Goal: Obtain resource: Download file/media

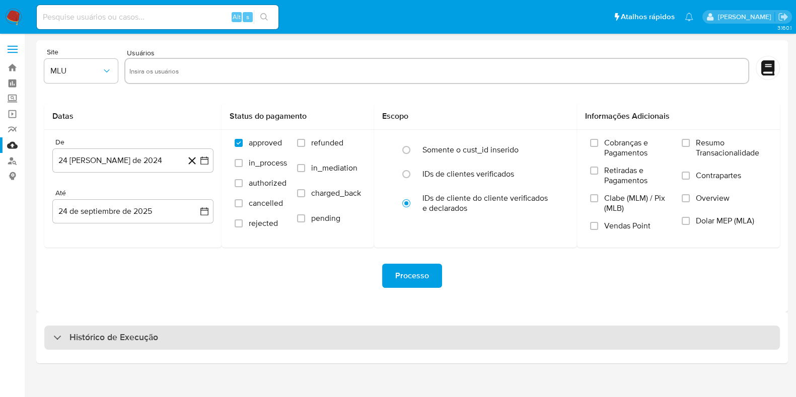
click at [142, 342] on h3 "Histórico de Execução" at bounding box center [114, 338] width 89 height 12
select select "10"
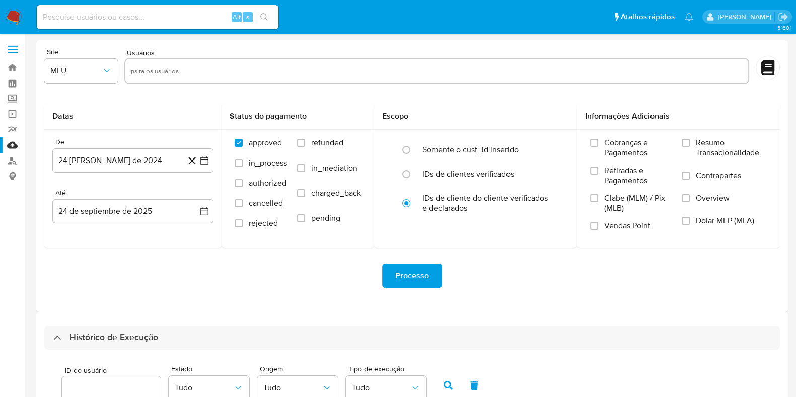
click at [11, 13] on img at bounding box center [13, 17] width 17 height 17
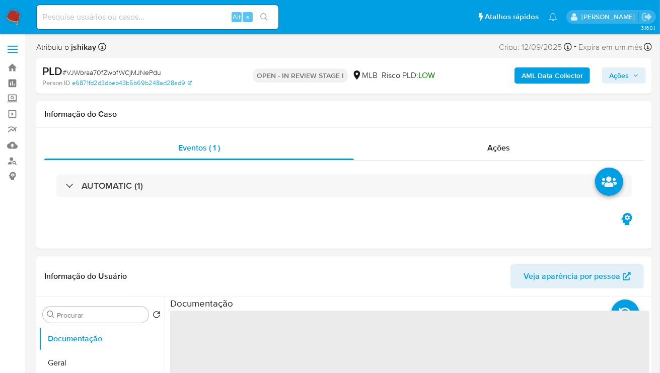
select select "10"
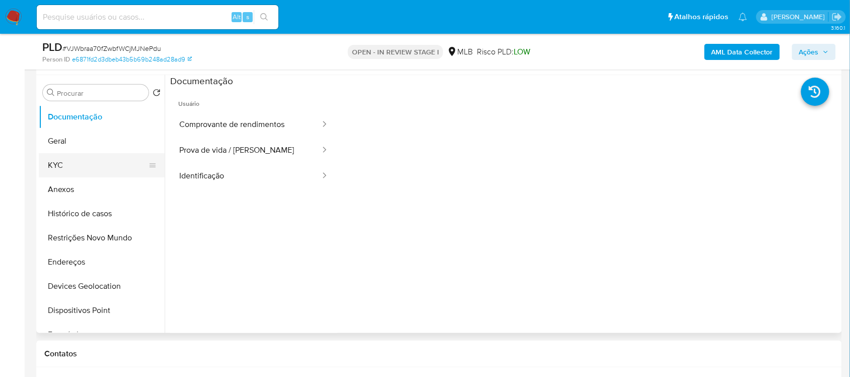
scroll to position [189, 0]
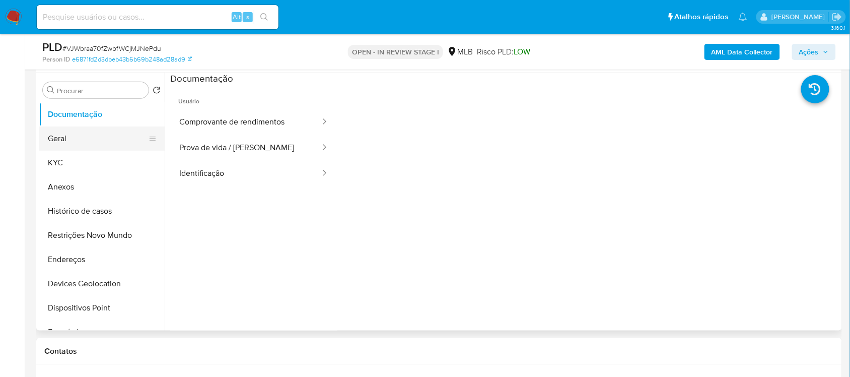
click at [71, 145] on button "Geral" at bounding box center [98, 138] width 118 height 24
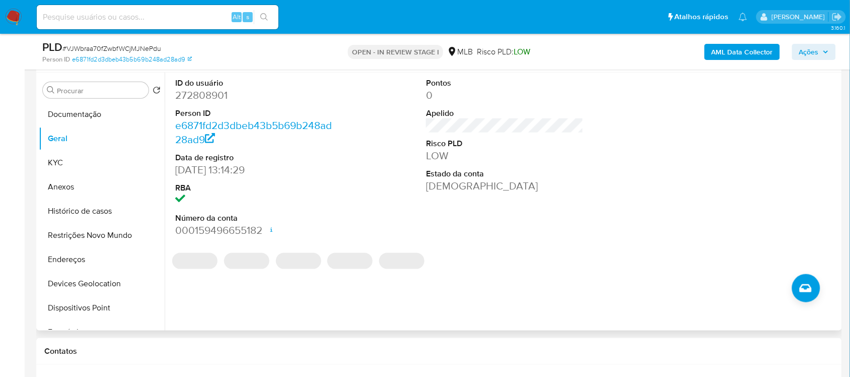
click at [188, 94] on dd "272808901" at bounding box center [253, 95] width 157 height 14
copy dd "272808901"
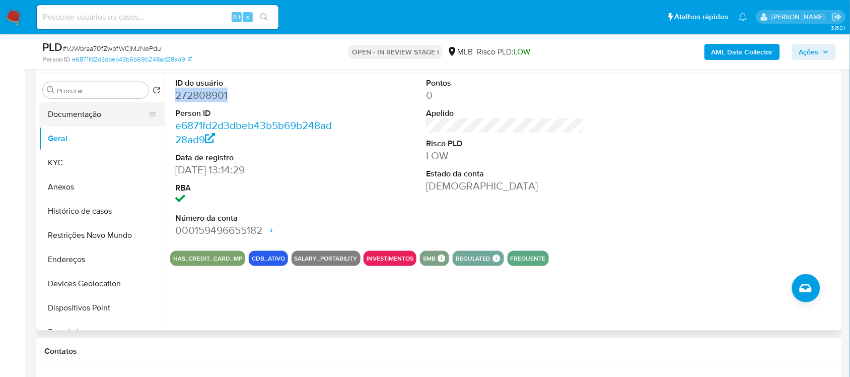
click at [75, 108] on button "Documentação" at bounding box center [98, 114] width 118 height 24
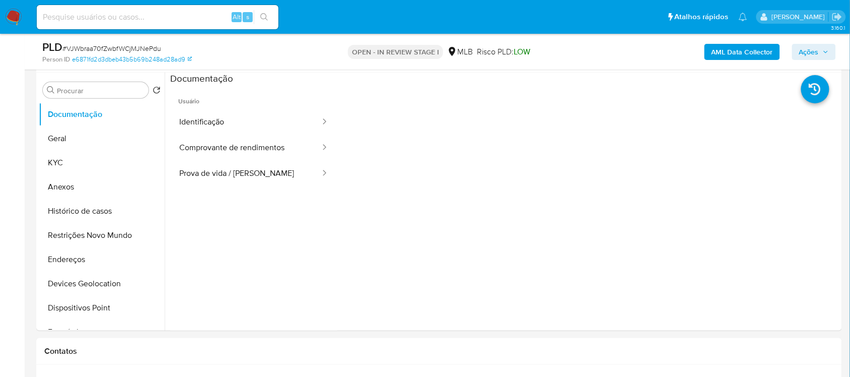
click at [99, 43] on span "# VJWbraa70fZwbfWCjMJNePdu" at bounding box center [111, 48] width 99 height 10
copy span "VJWbraa70fZwbfWCjMJNePdu"
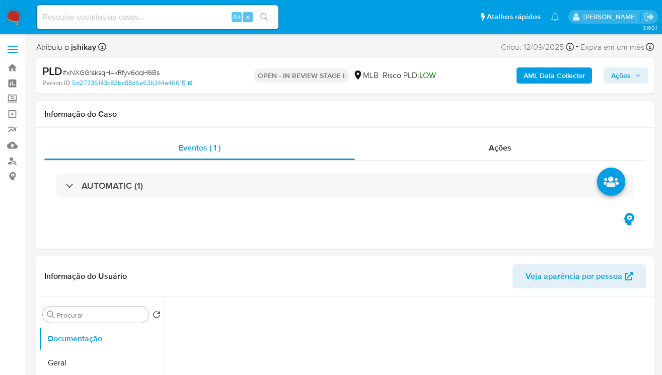
select select "10"
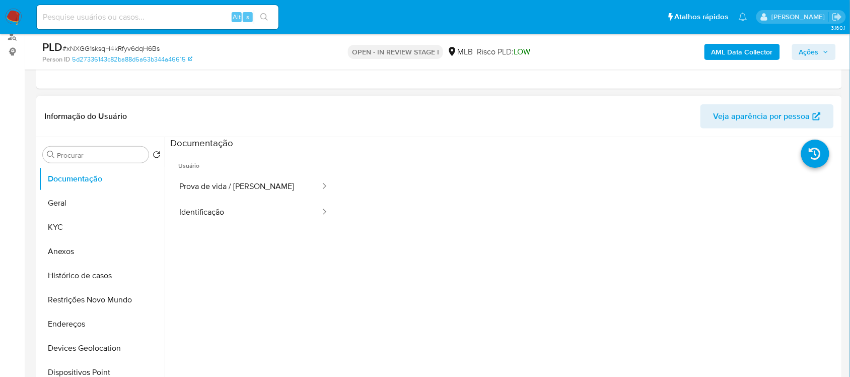
scroll to position [126, 0]
click at [104, 206] on button "Geral" at bounding box center [98, 201] width 118 height 24
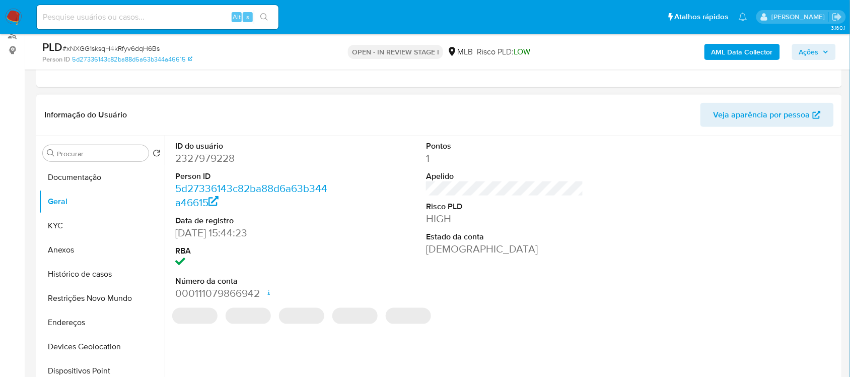
click at [225, 156] on dd "2327979228" at bounding box center [253, 158] width 157 height 14
copy dd "2327979228"
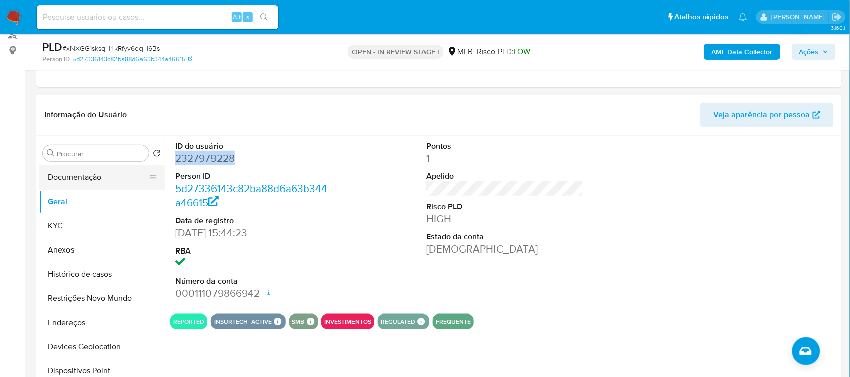
click at [92, 178] on button "Documentação" at bounding box center [98, 177] width 118 height 24
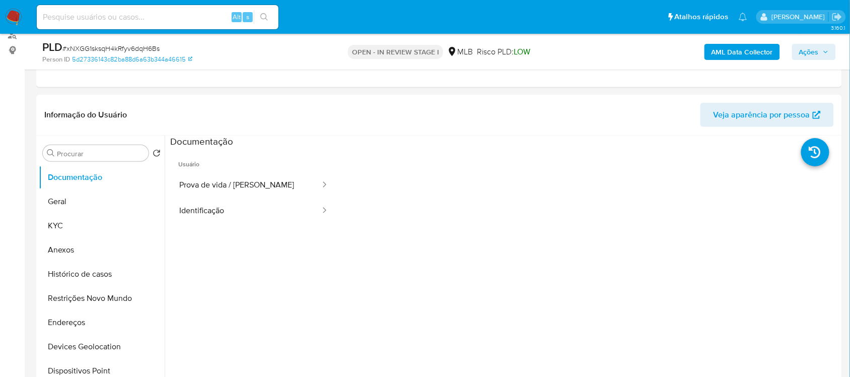
click at [102, 43] on span "# xNXGG1sksqH4kRfyv6dqH6Bs" at bounding box center [110, 48] width 97 height 10
copy span "xNXGG1sksqH4kRfyv6dqH6Bs"
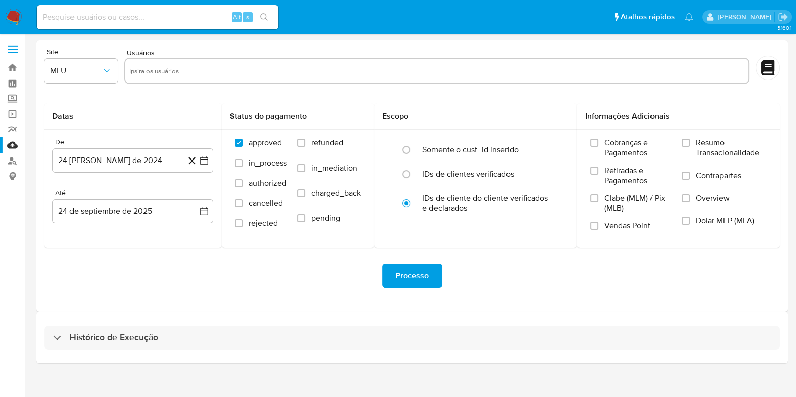
click at [534, 285] on div "Processo" at bounding box center [412, 276] width 736 height 24
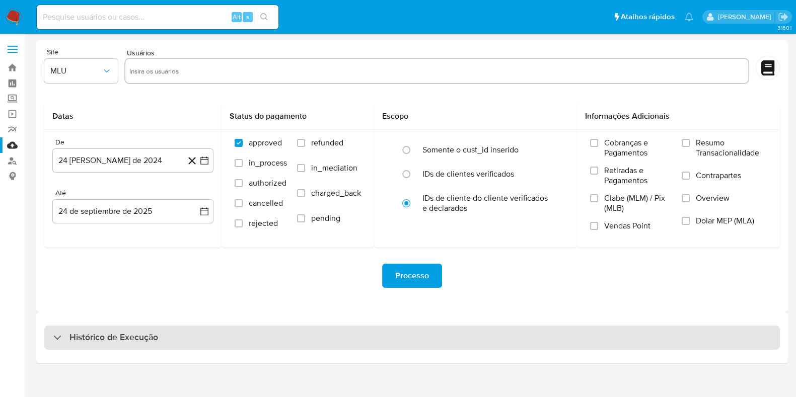
click at [83, 332] on h3 "Histórico de Execução" at bounding box center [114, 338] width 89 height 12
select select "10"
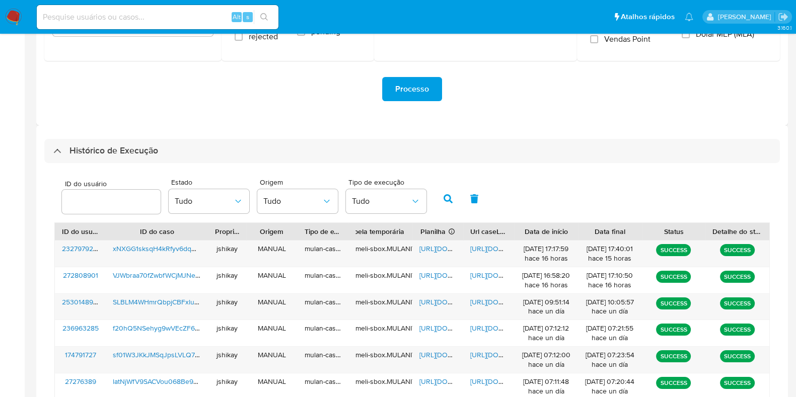
scroll to position [189, 0]
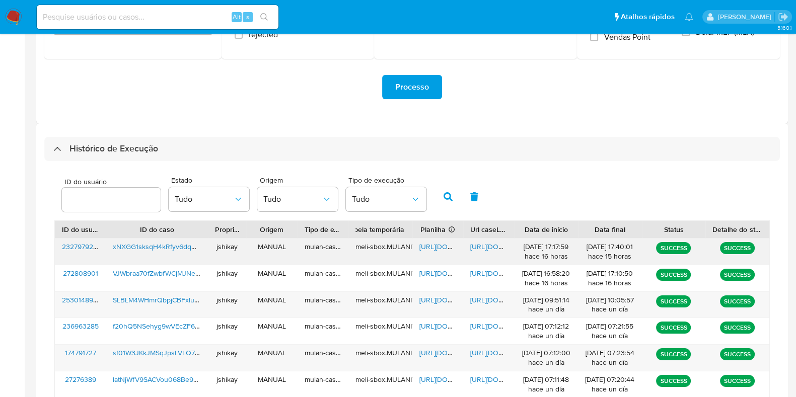
click at [434, 245] on span "[URL][DOMAIN_NAME]" at bounding box center [455, 247] width 70 height 10
click at [478, 245] on span "[URL][DOMAIN_NAME]" at bounding box center [505, 247] width 70 height 10
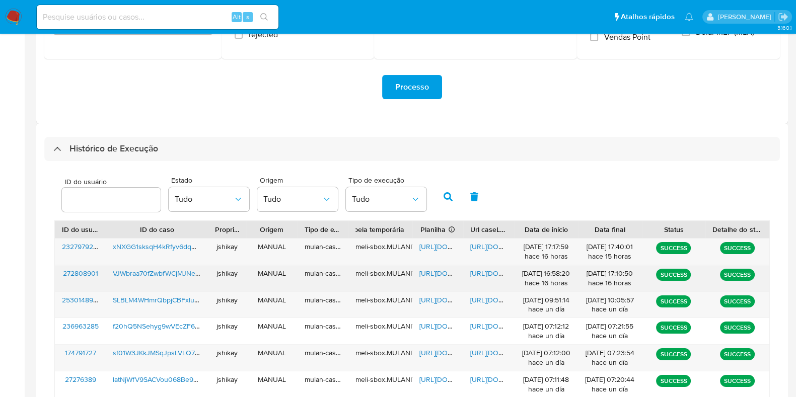
click at [432, 274] on span "[URL][DOMAIN_NAME]" at bounding box center [455, 273] width 70 height 10
click at [478, 272] on span "https://docs.google.com/document/d/1NI7XvtwtXNUbLjYqSR_eIycFCaiANvG8anW9lI_NxY0…" at bounding box center [505, 273] width 70 height 10
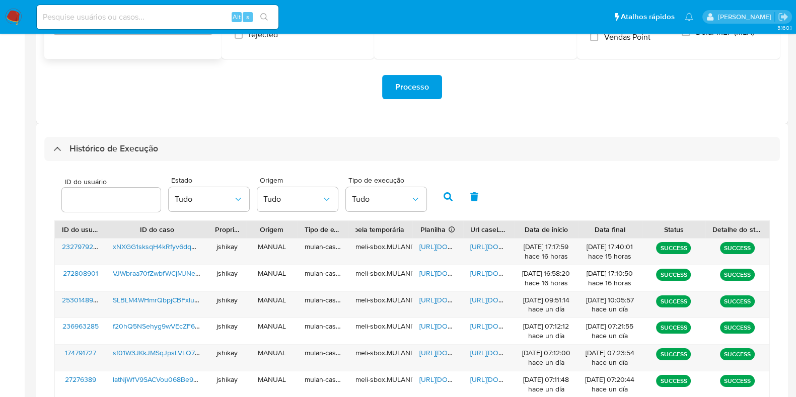
scroll to position [0, 0]
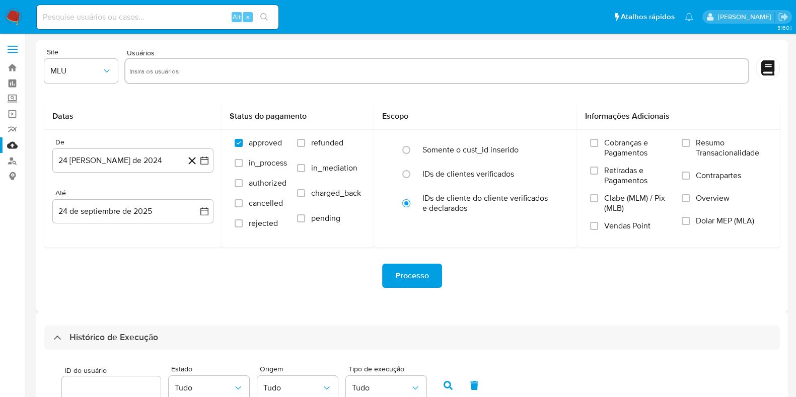
click at [19, 12] on img at bounding box center [13, 17] width 17 height 17
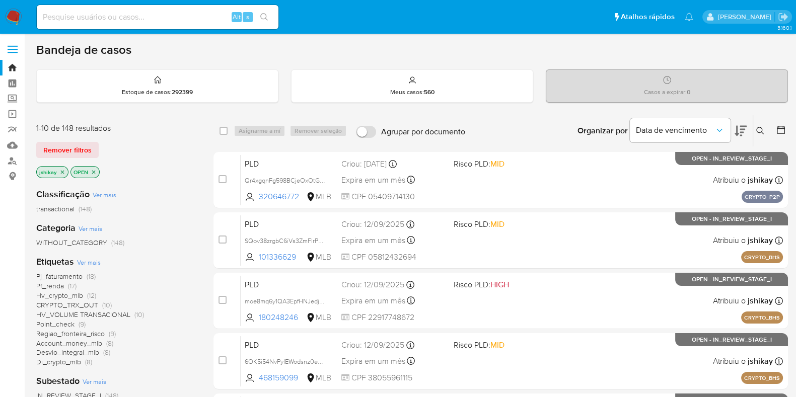
click at [90, 260] on span "Ver mais" at bounding box center [89, 262] width 24 height 9
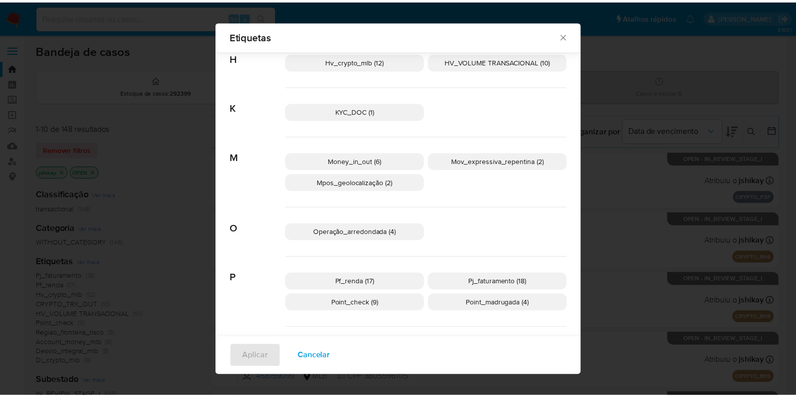
scroll to position [433, 0]
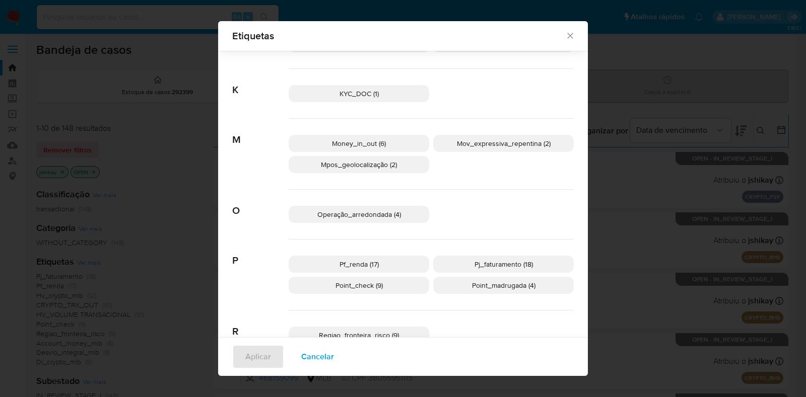
click at [404, 269] on p "Pf_renda (17)" at bounding box center [359, 264] width 141 height 17
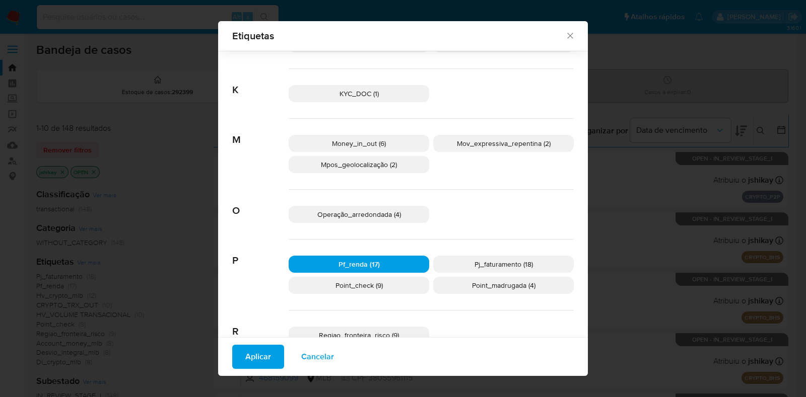
click at [257, 354] on span "Aplicar" at bounding box center [258, 357] width 26 height 22
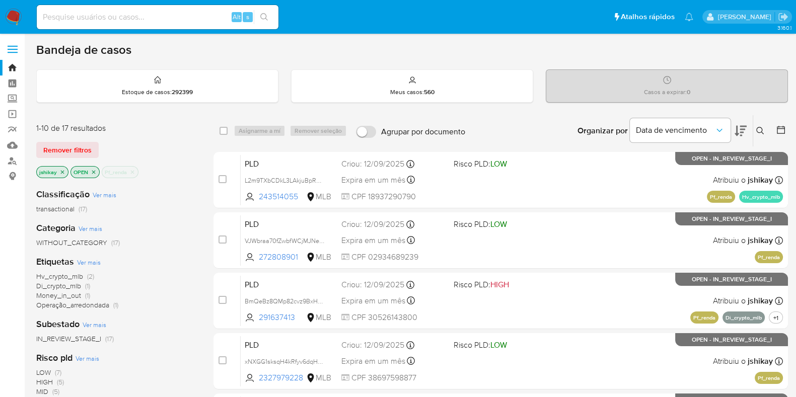
click at [486, 52] on div "Bandeja de casos" at bounding box center [412, 49] width 752 height 15
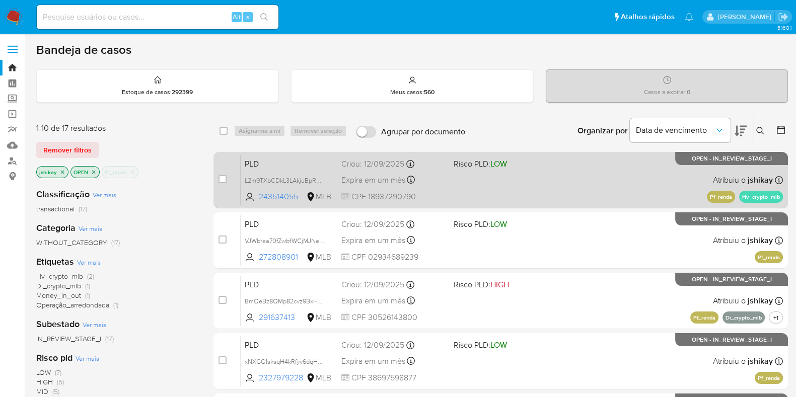
click at [567, 189] on div "PLD L2m9TXbCDkL3LAkjuBpRAZ0S 243514055 MLB Risco PLD: LOW Criou: 12/09/2025 Cri…" at bounding box center [512, 180] width 542 height 51
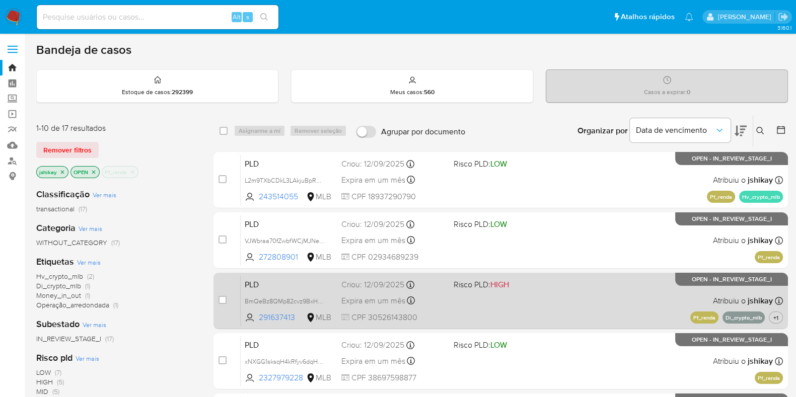
click at [578, 305] on div "PLD BmQeBz8QMp82cvz9BxHaKzgO 291637413 MLB Risco PLD: HIGH Criou: 12/09/2025 Cr…" at bounding box center [512, 301] width 542 height 51
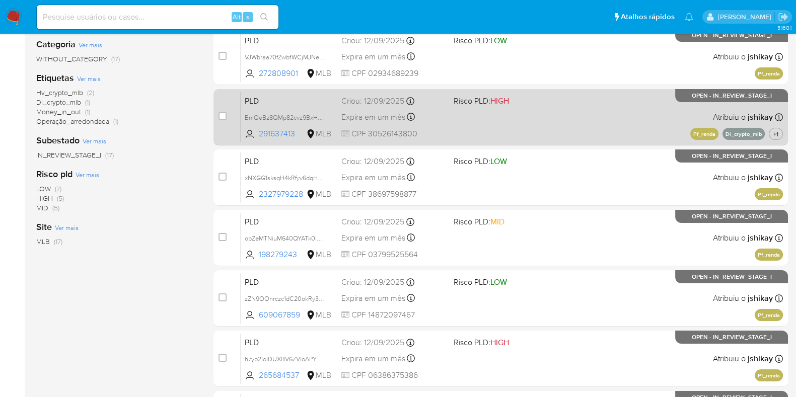
scroll to position [189, 0]
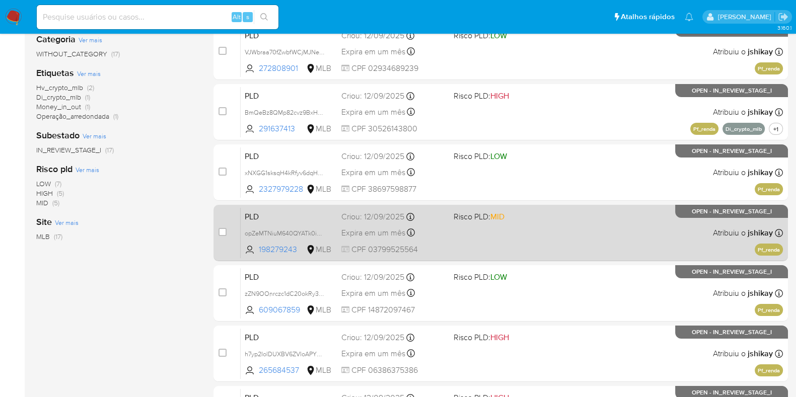
click at [564, 248] on div "PLD opZeMTNiuM640QYATk0iwrFU 198279243 MLB Risco PLD: MID Criou: 12/09/2025 Cri…" at bounding box center [512, 233] width 542 height 51
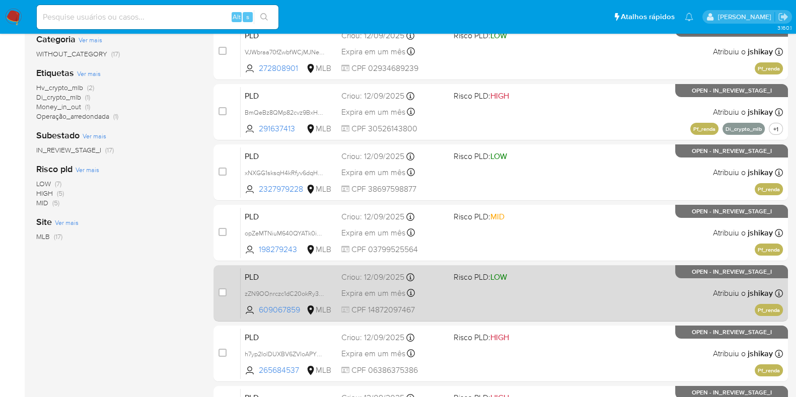
click at [562, 276] on div "PLD zZN9OOnrczc1dC20okRy3jJ7 609067859 MLB Risco PLD: LOW Criou: 12/09/2025 Cri…" at bounding box center [512, 293] width 542 height 51
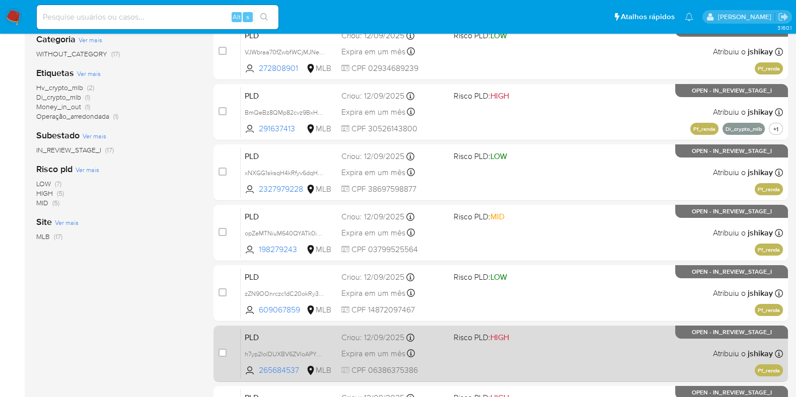
click at [560, 346] on div "PLD h7yp2IolDUXBV6ZVloAPYb6b 265684537 MLB Risco PLD: HIGH Criou: 12/09/2025 Cr…" at bounding box center [512, 353] width 542 height 51
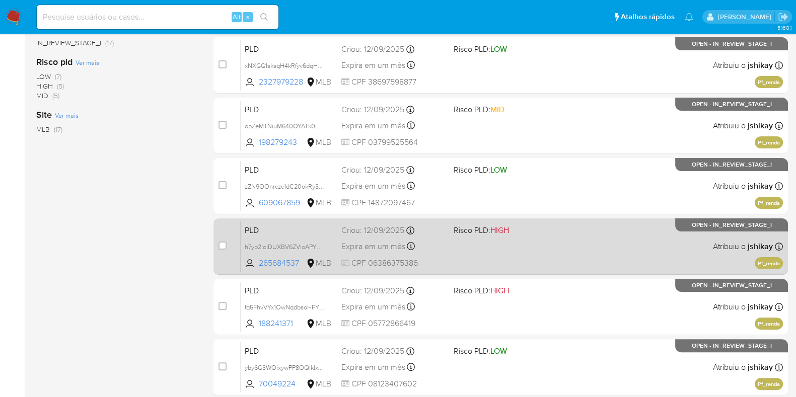
scroll to position [315, 0]
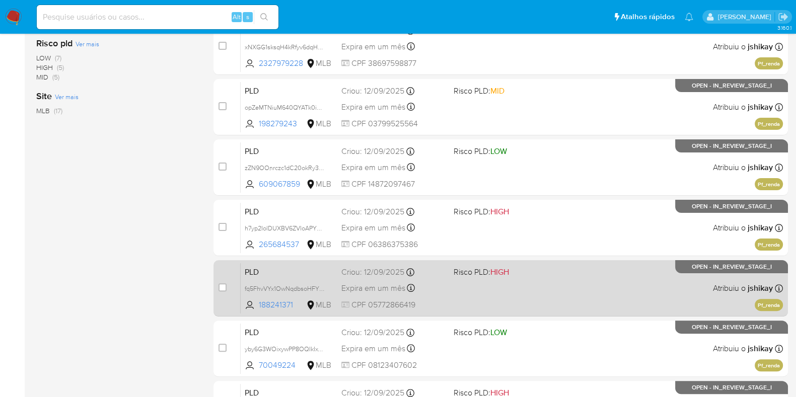
click at [562, 283] on div "PLD fq5FhvVYx1OwNqdbsoHFYlQK 188241371 MLB Risco PLD: HIGH Criou: 12/09/2025 Cr…" at bounding box center [512, 288] width 542 height 51
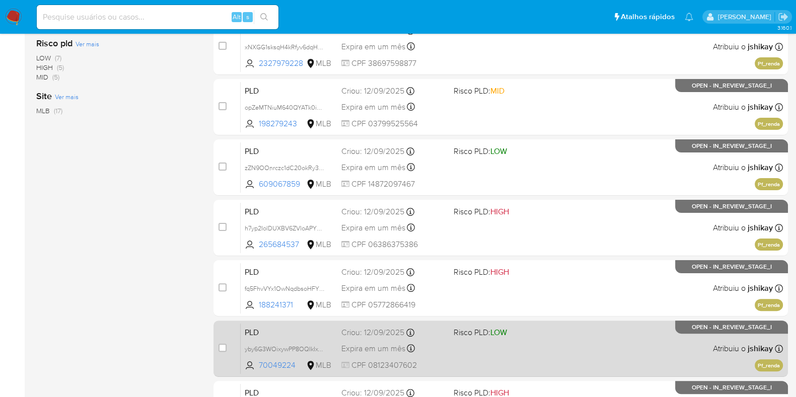
click at [552, 325] on span "Risco PLD: LOW" at bounding box center [506, 331] width 104 height 13
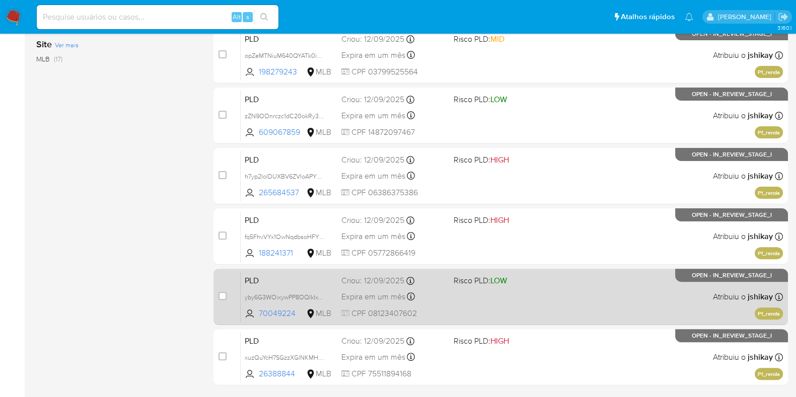
scroll to position [433, 0]
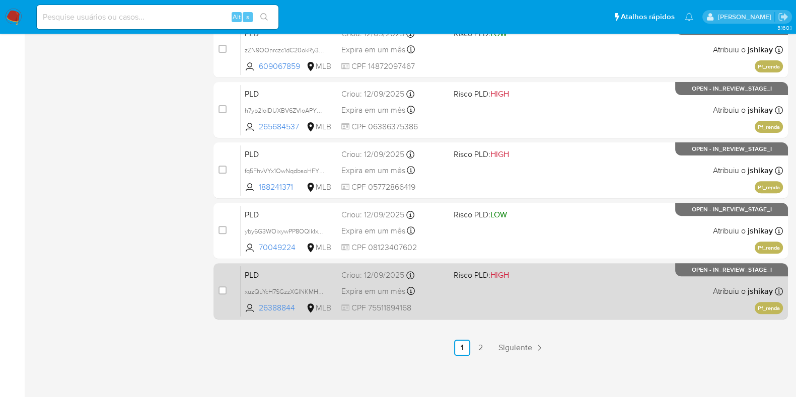
click at [541, 292] on div "PLD xuzQuYcH7SGzzXGlNKMHRJtQ 26388844 MLB Risco PLD: HIGH Criou: 12/09/2025 Cri…" at bounding box center [512, 291] width 542 height 51
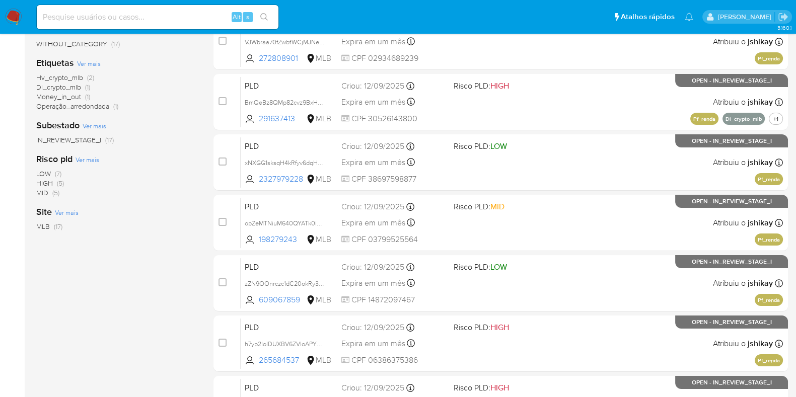
scroll to position [55, 0]
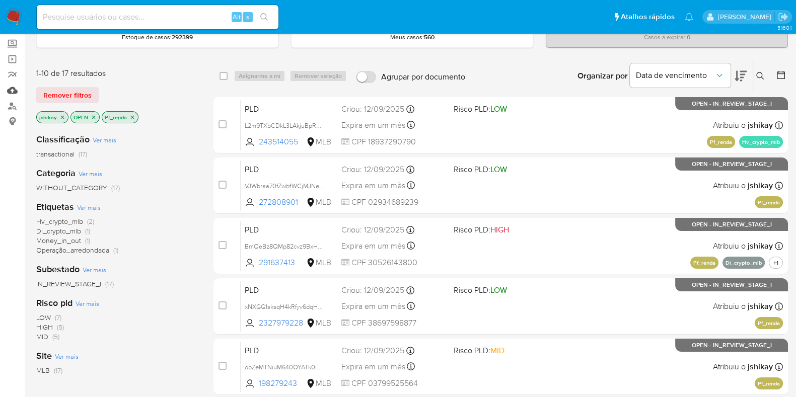
click at [15, 87] on link "Mulan" at bounding box center [60, 91] width 120 height 16
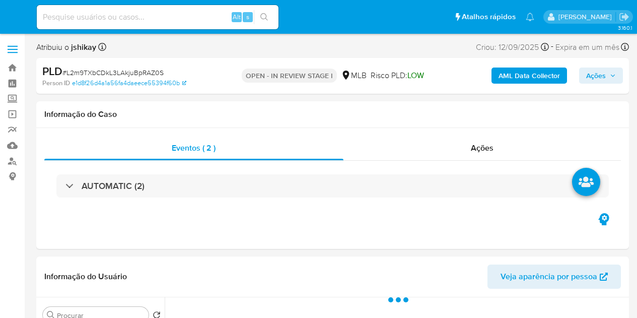
select select "10"
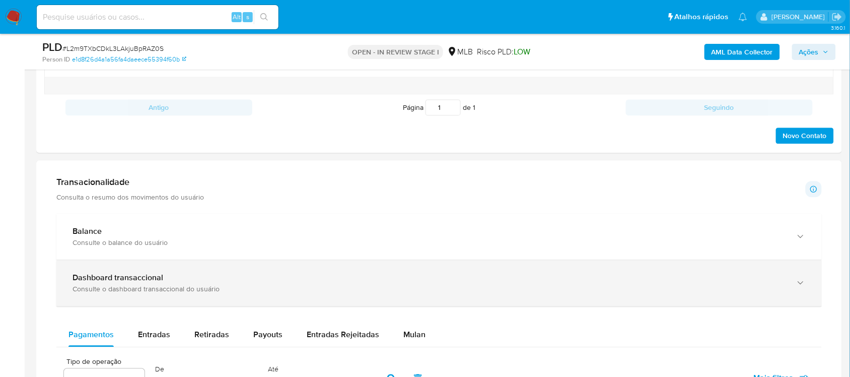
scroll to position [693, 0]
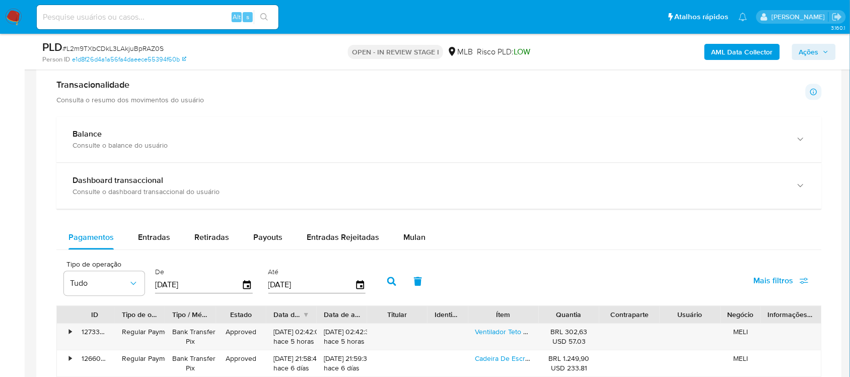
click at [414, 239] on span "Mulan" at bounding box center [414, 237] width 22 height 12
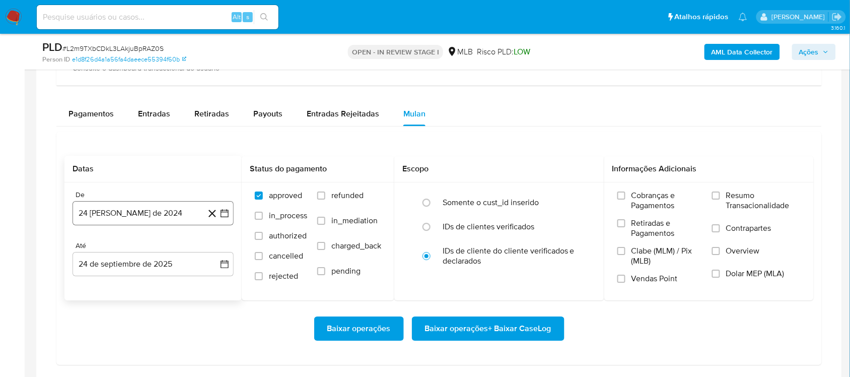
scroll to position [819, 0]
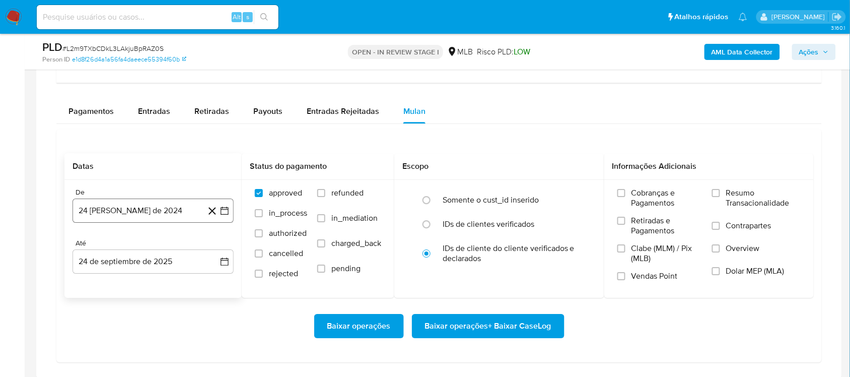
click at [230, 212] on button "[DATE]" at bounding box center [153, 210] width 161 height 24
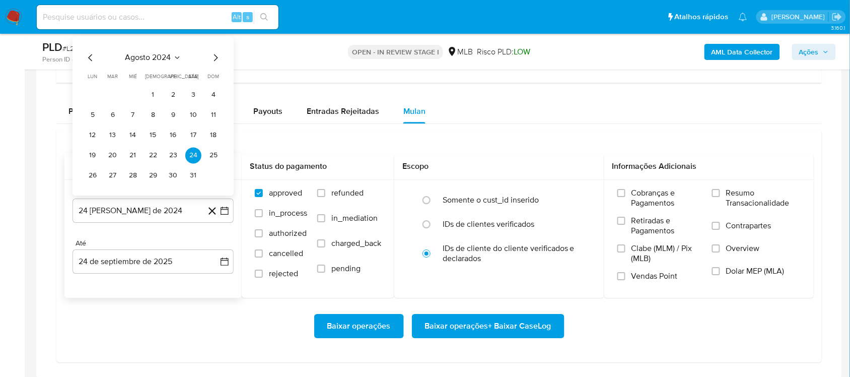
click at [157, 59] on span "agosto 2024" at bounding box center [148, 57] width 46 height 10
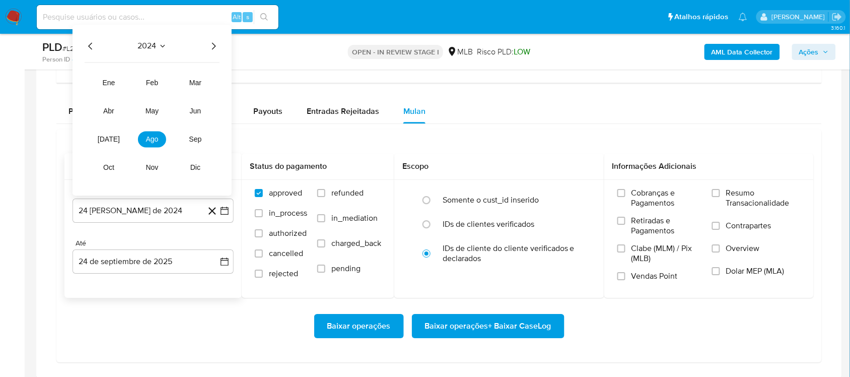
click at [217, 48] on icon "Año siguiente" at bounding box center [214, 46] width 12 height 12
click at [152, 139] on span "ago" at bounding box center [152, 139] width 13 height 8
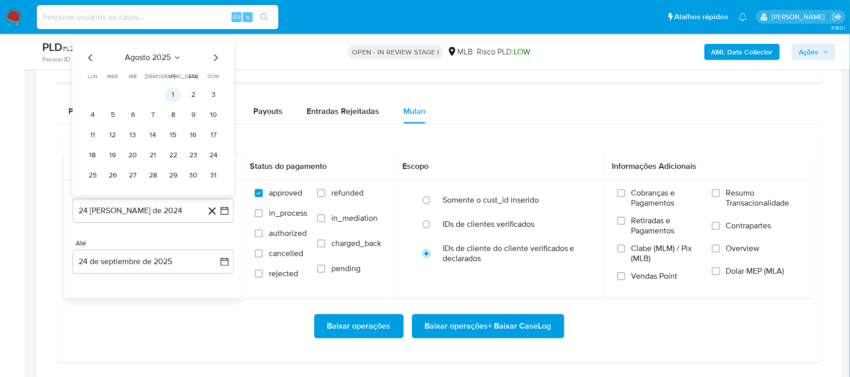
click at [165, 94] on button "1" at bounding box center [173, 95] width 16 height 16
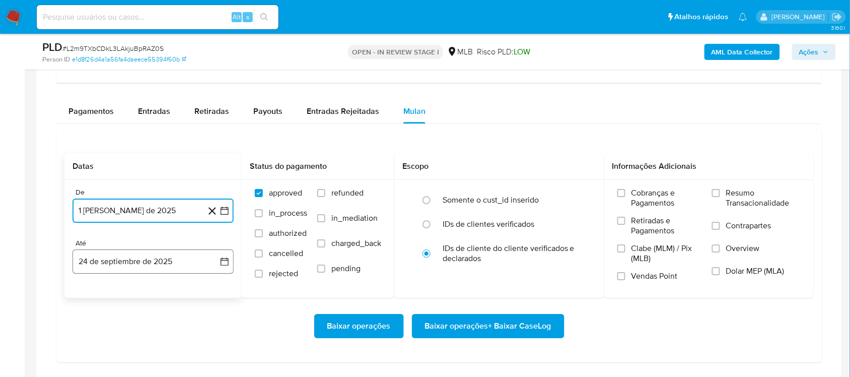
click at [224, 259] on icon "button" at bounding box center [225, 261] width 10 height 10
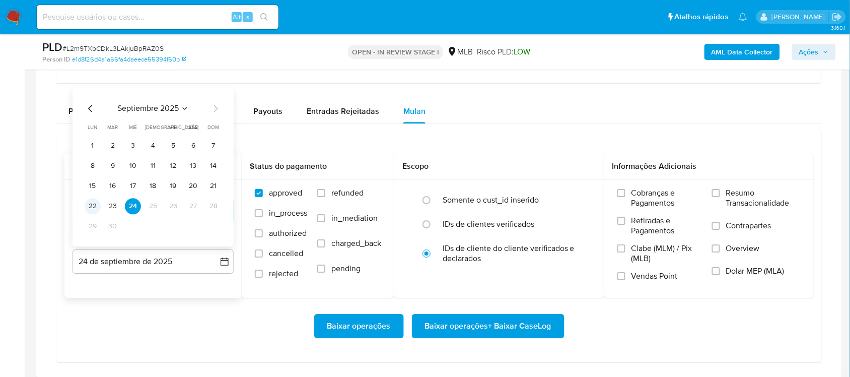
click at [94, 210] on button "22" at bounding box center [93, 206] width 16 height 16
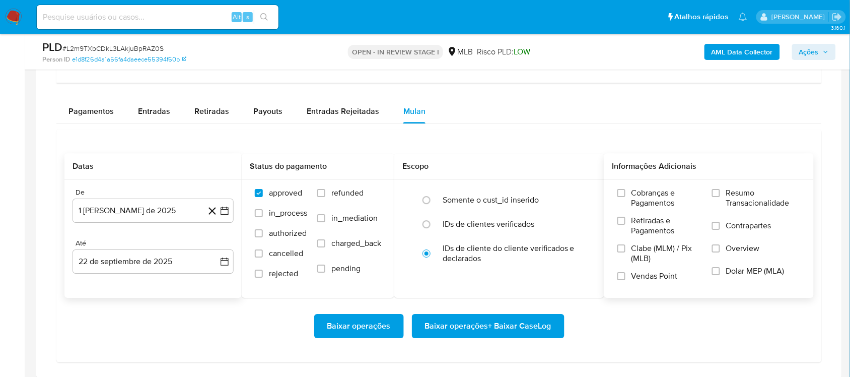
click at [637, 207] on span "Resumo Transacionalidade" at bounding box center [763, 198] width 75 height 20
click at [637, 197] on input "Resumo Transacionalidade" at bounding box center [716, 193] width 8 height 8
click at [471, 317] on span "Baixar operações + Baixar CaseLog" at bounding box center [488, 326] width 126 height 22
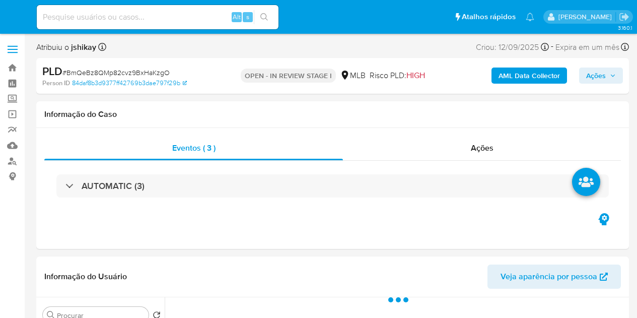
select select "10"
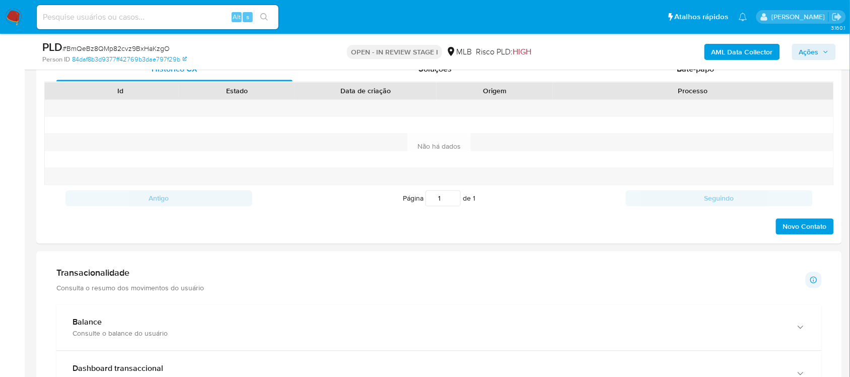
scroll to position [693, 0]
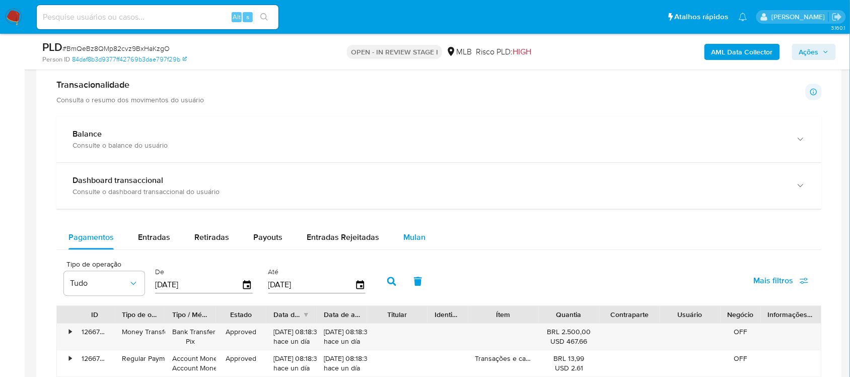
click at [408, 229] on div "Mulan" at bounding box center [414, 237] width 22 height 24
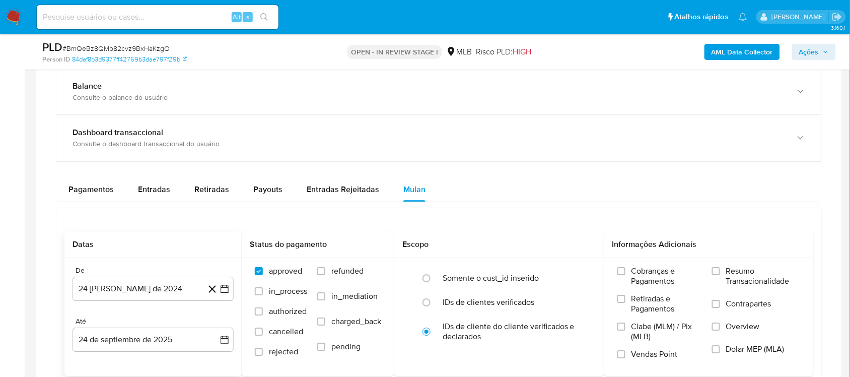
scroll to position [819, 0]
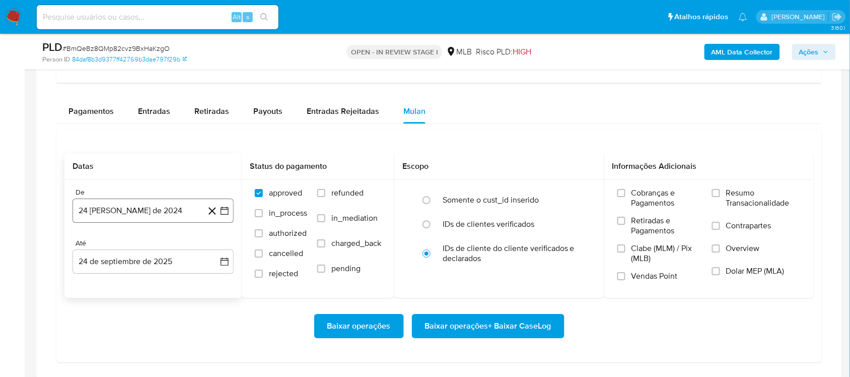
click at [225, 215] on icon "button" at bounding box center [225, 211] width 10 height 10
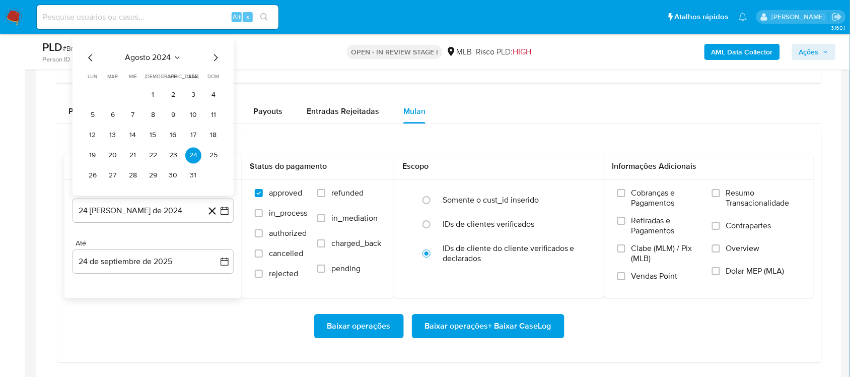
click at [160, 53] on span "agosto 2024" at bounding box center [148, 57] width 46 height 10
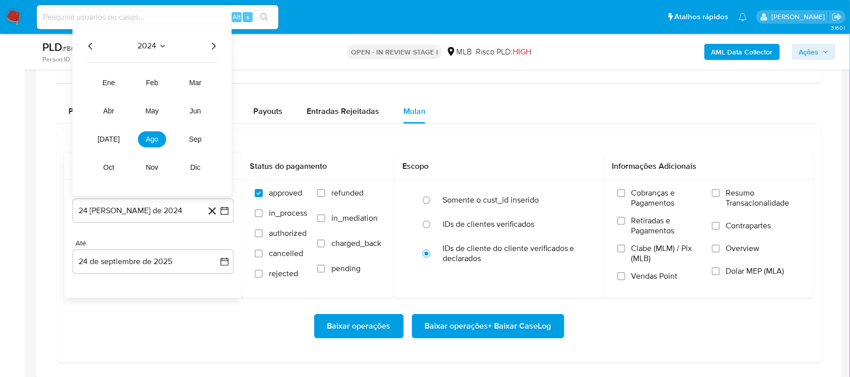
click at [215, 47] on icon "Año siguiente" at bounding box center [214, 45] width 4 height 7
click at [149, 143] on span "ago" at bounding box center [152, 139] width 13 height 8
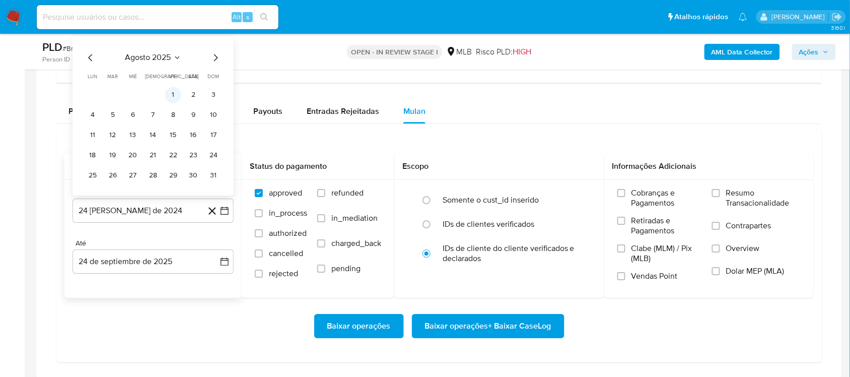
click at [180, 97] on button "1" at bounding box center [173, 95] width 16 height 16
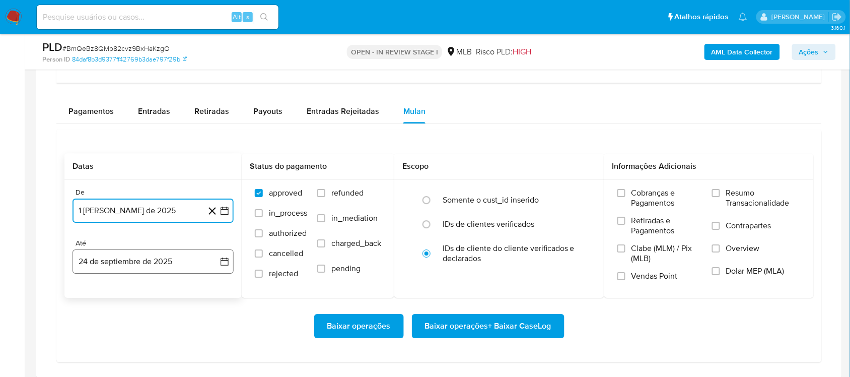
click at [225, 264] on icon "button" at bounding box center [225, 261] width 10 height 10
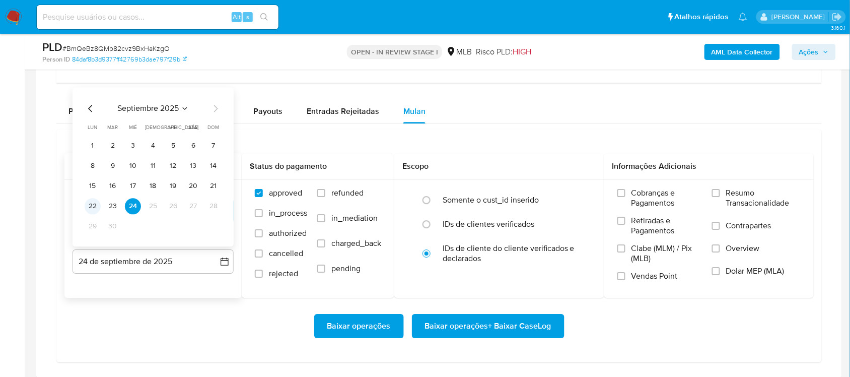
click at [94, 206] on button "22" at bounding box center [93, 206] width 16 height 16
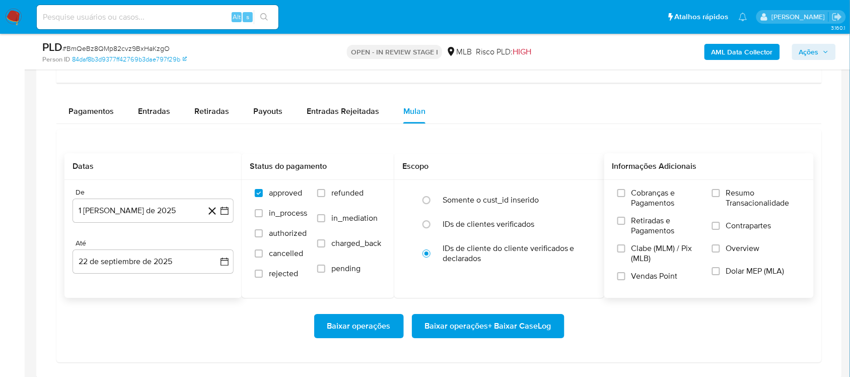
click at [637, 194] on span "Resumo Transacionalidade" at bounding box center [763, 198] width 75 height 20
click at [637, 194] on input "Resumo Transacionalidade" at bounding box center [716, 193] width 8 height 8
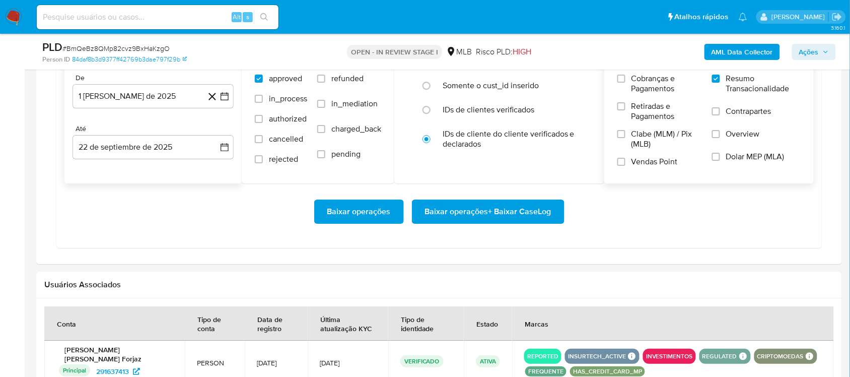
scroll to position [944, 0]
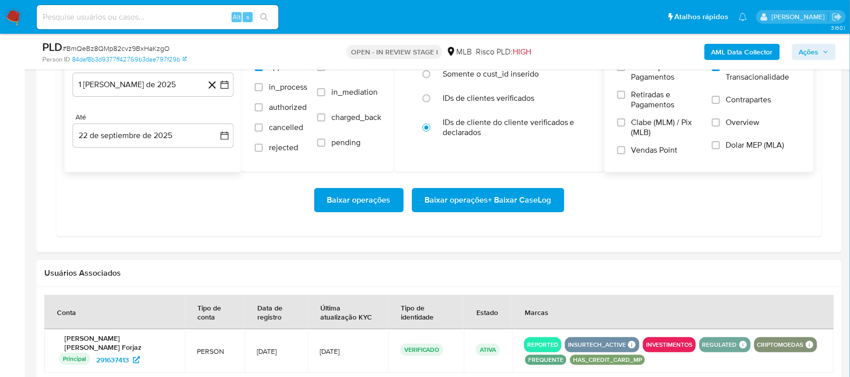
click at [434, 200] on span "Baixar operações + Baixar CaseLog" at bounding box center [488, 200] width 126 height 22
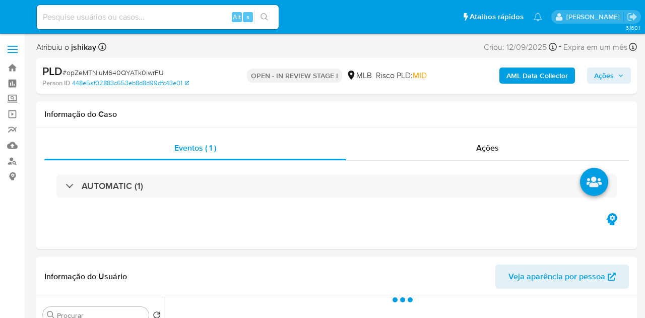
select select "10"
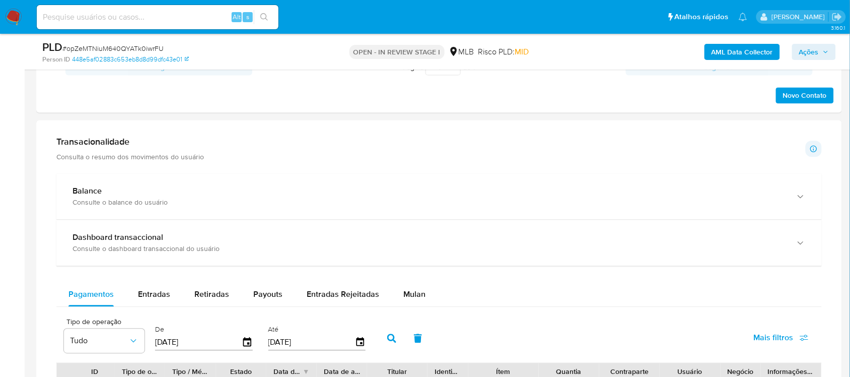
scroll to position [630, 0]
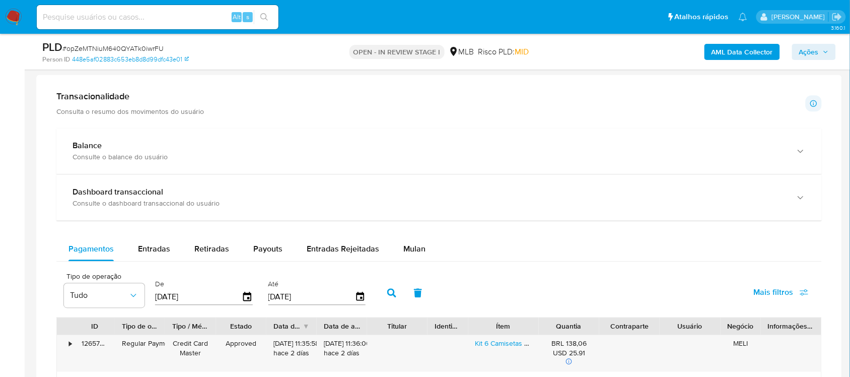
click at [418, 250] on span "Mulan" at bounding box center [414, 249] width 22 height 12
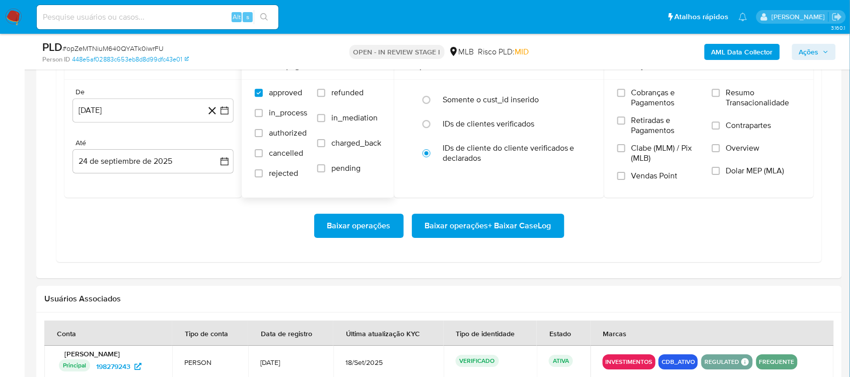
scroll to position [881, 0]
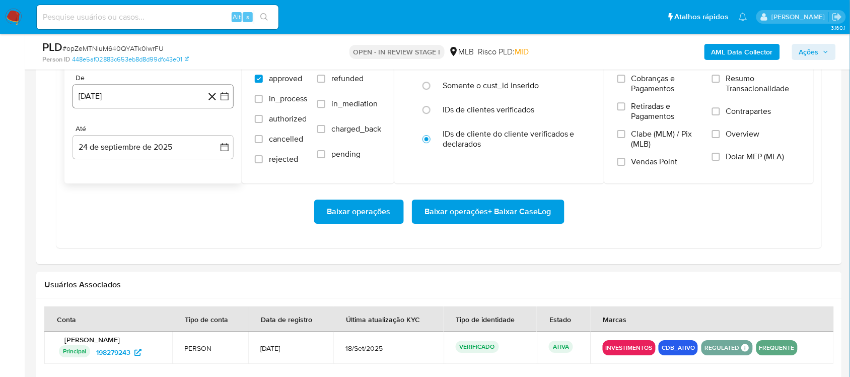
click at [223, 97] on icon "button" at bounding box center [225, 96] width 10 height 10
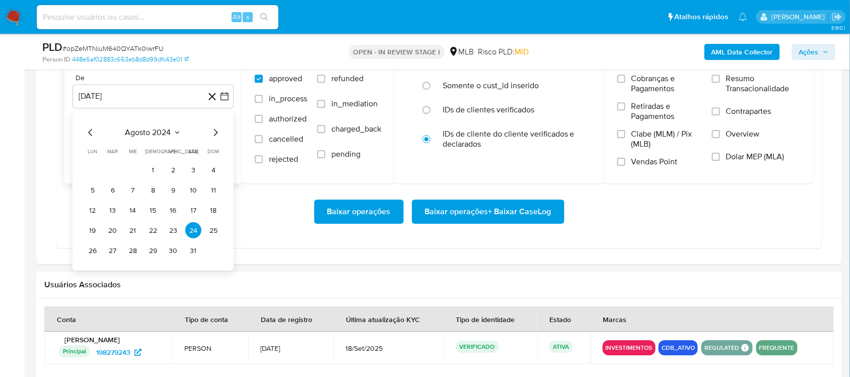
click at [152, 127] on span "agosto 2024" at bounding box center [148, 132] width 46 height 10
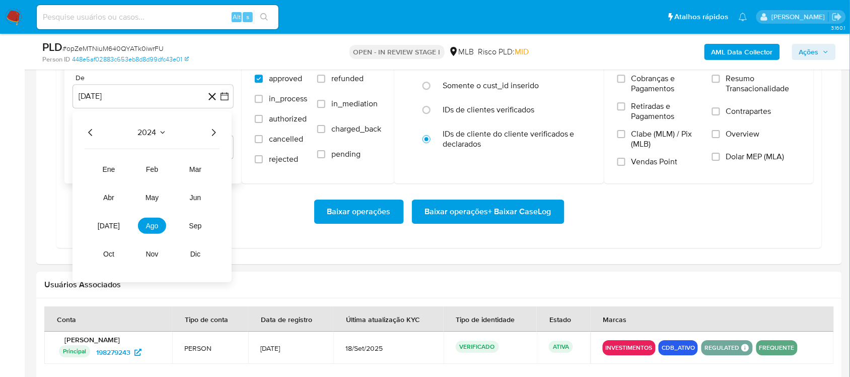
click at [216, 127] on icon "Año siguiente" at bounding box center [214, 132] width 12 height 12
click at [155, 228] on span "ago" at bounding box center [152, 226] width 13 height 8
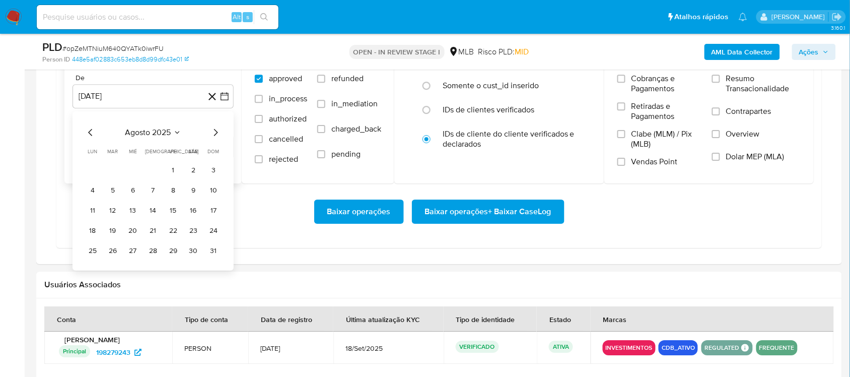
click at [168, 172] on button "1" at bounding box center [173, 170] width 16 height 16
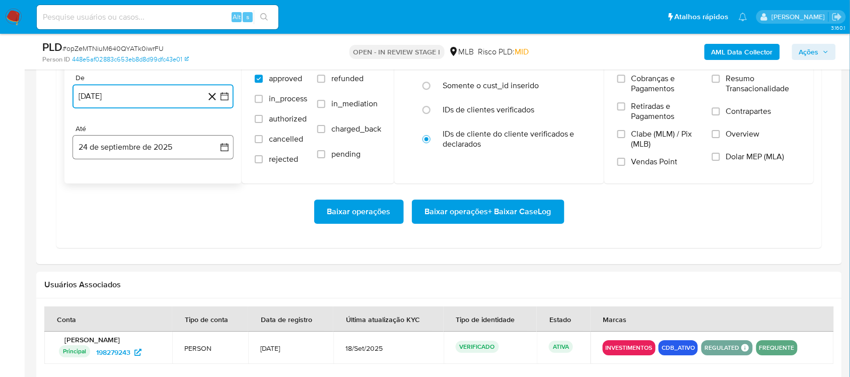
click at [228, 148] on icon "button" at bounding box center [225, 148] width 8 height 8
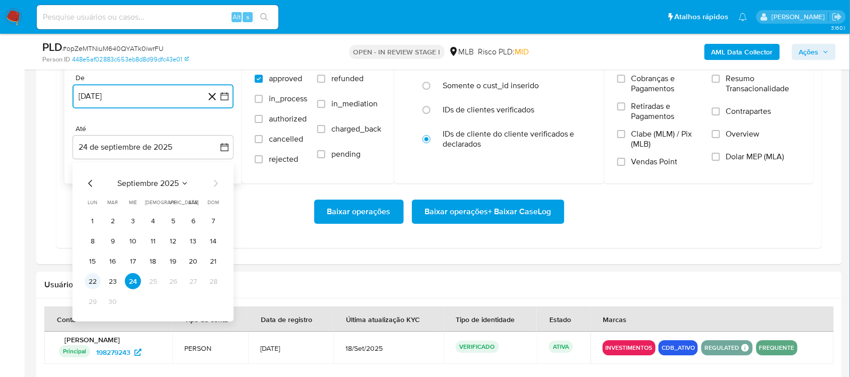
click at [93, 281] on button "22" at bounding box center [93, 281] width 16 height 16
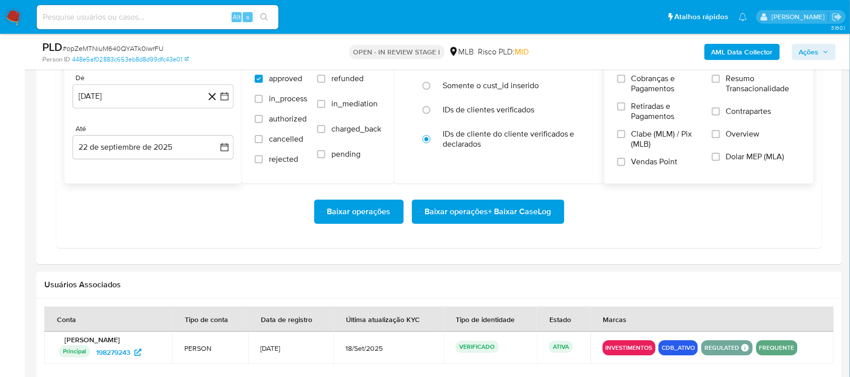
click at [644, 86] on span "Resumo Transacionalidade" at bounding box center [763, 84] width 75 height 20
click at [644, 83] on input "Resumo Transacionalidade" at bounding box center [716, 79] width 8 height 8
click at [480, 222] on span "Baixar operações + Baixar CaseLog" at bounding box center [488, 211] width 126 height 22
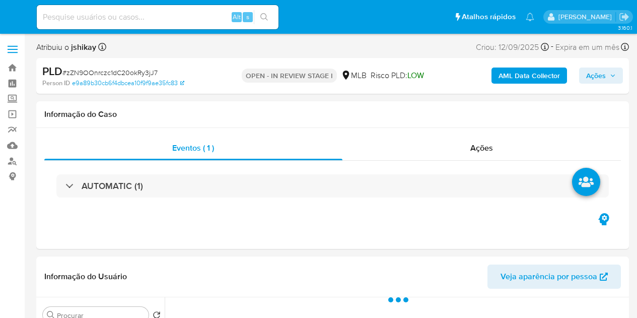
select select "10"
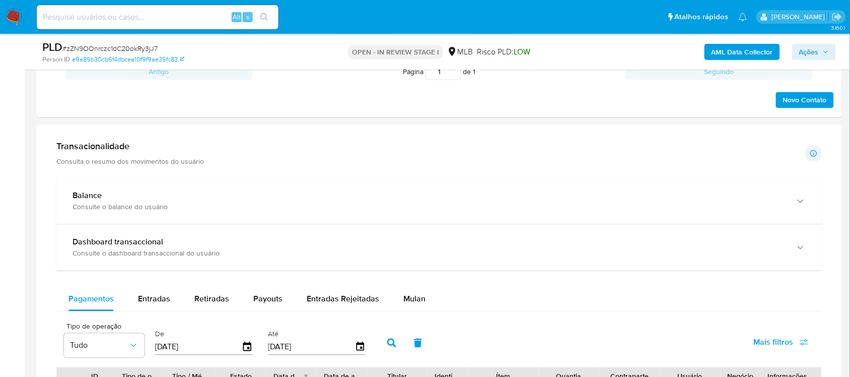
scroll to position [693, 0]
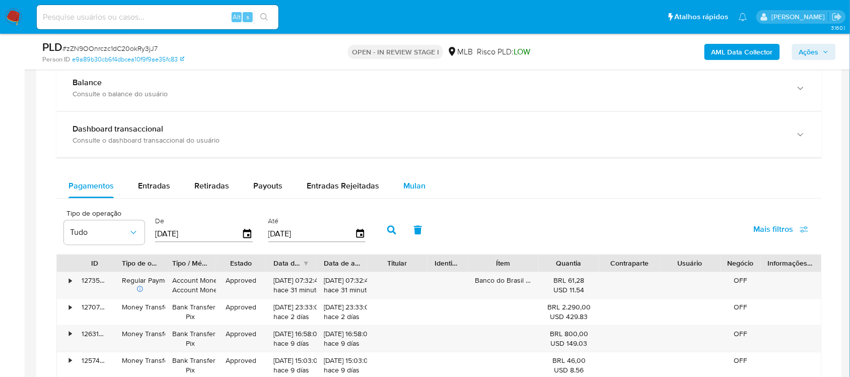
click at [409, 191] on span "Mulan" at bounding box center [414, 186] width 22 height 12
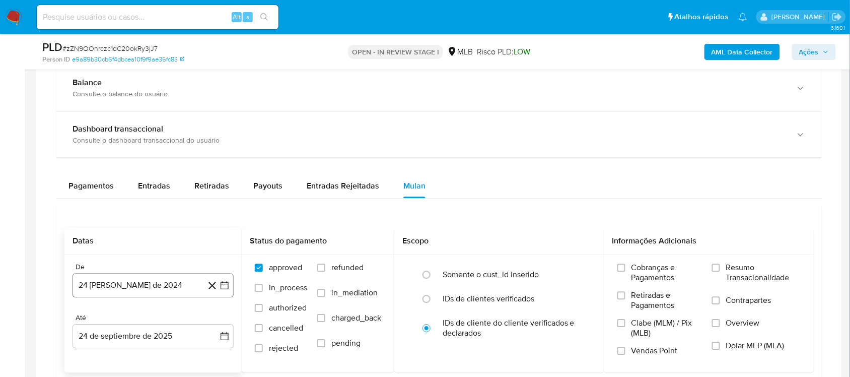
click at [225, 284] on icon "button" at bounding box center [225, 285] width 10 height 10
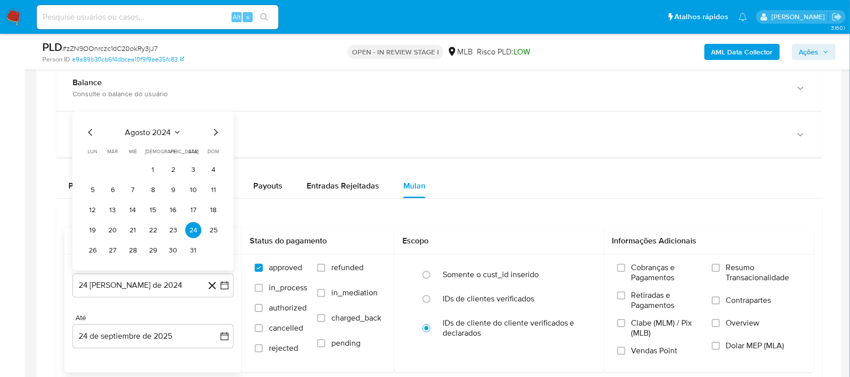
click at [171, 136] on span "agosto 2024" at bounding box center [148, 132] width 46 height 10
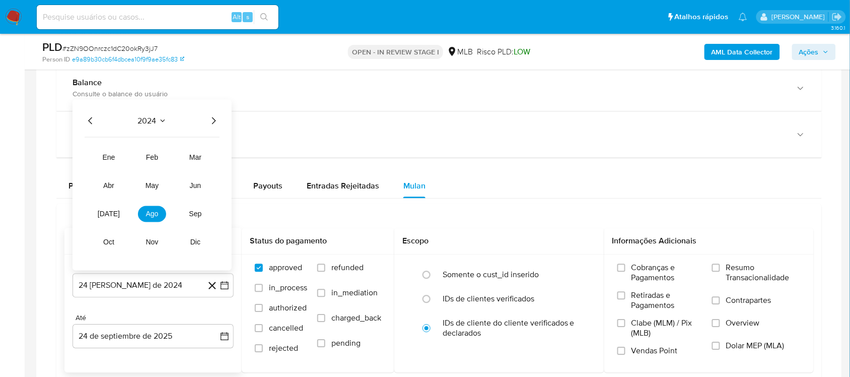
click at [208, 124] on icon "Año siguiente" at bounding box center [214, 121] width 12 height 12
click at [151, 213] on span "ago" at bounding box center [152, 214] width 13 height 8
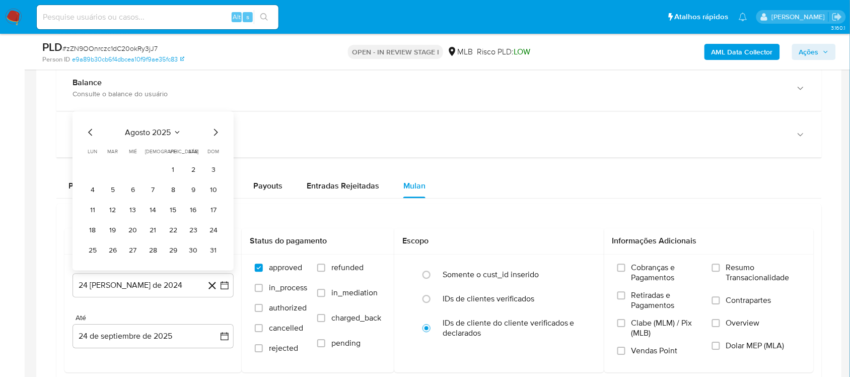
drag, startPoint x: 176, startPoint y: 170, endPoint x: 190, endPoint y: 226, distance: 57.7
click at [176, 170] on button "1" at bounding box center [173, 170] width 16 height 16
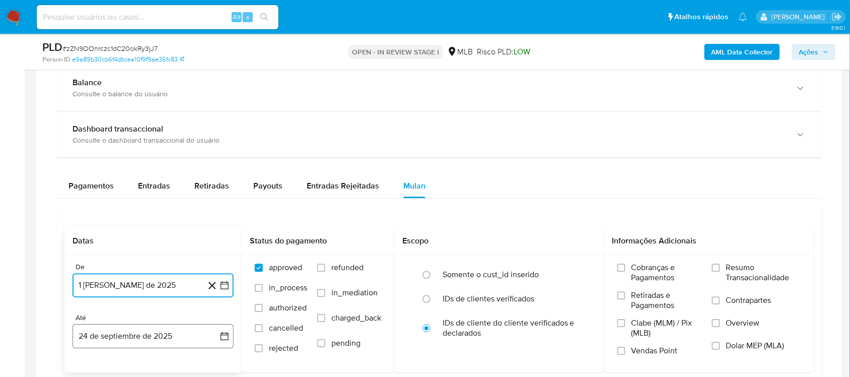
click at [231, 317] on button "24 de septiembre de 2025" at bounding box center [153, 336] width 161 height 24
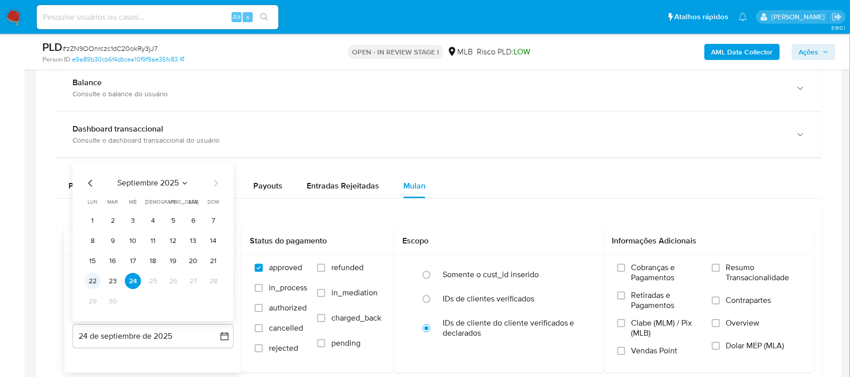
click at [85, 285] on button "22" at bounding box center [93, 281] width 16 height 16
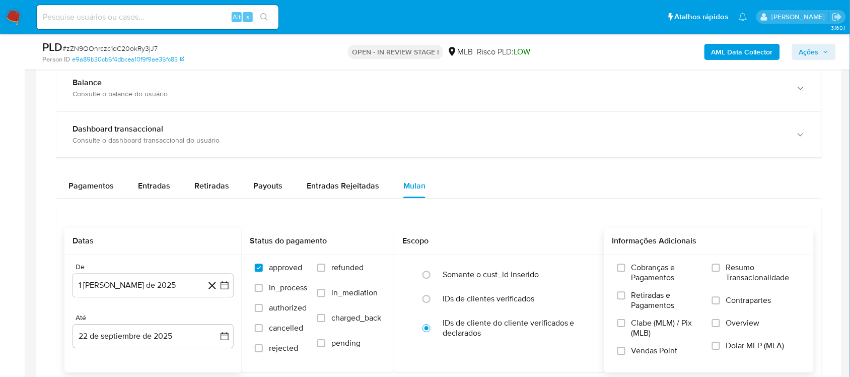
click at [637, 276] on span "Resumo Transacionalidade" at bounding box center [763, 272] width 75 height 20
click at [637, 271] on input "Resumo Transacionalidade" at bounding box center [716, 267] width 8 height 8
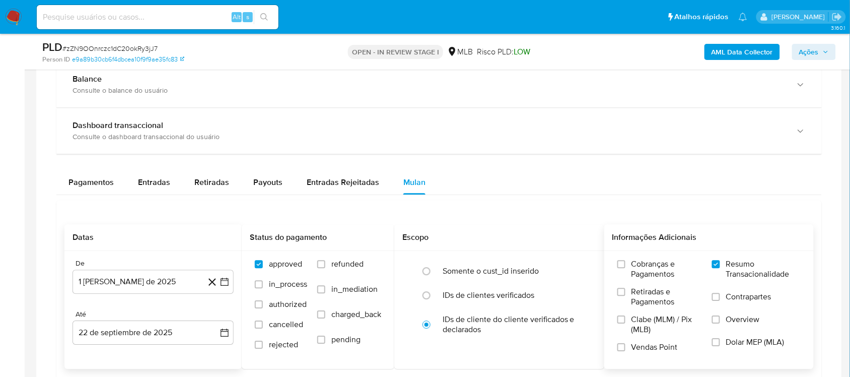
scroll to position [819, 0]
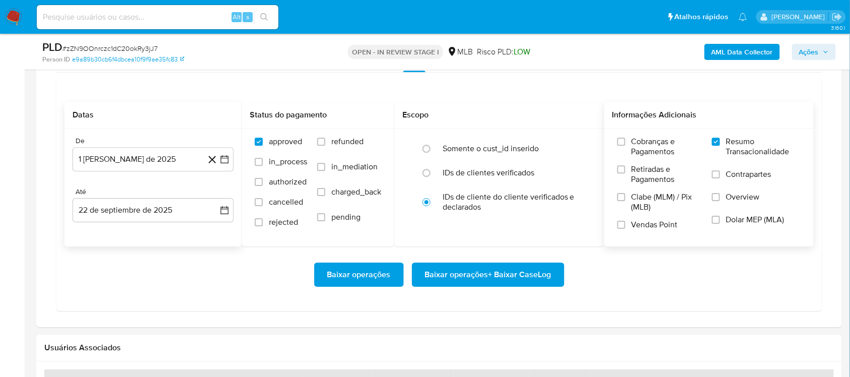
click at [480, 275] on span "Baixar operações + Baixar CaseLog" at bounding box center [488, 274] width 126 height 22
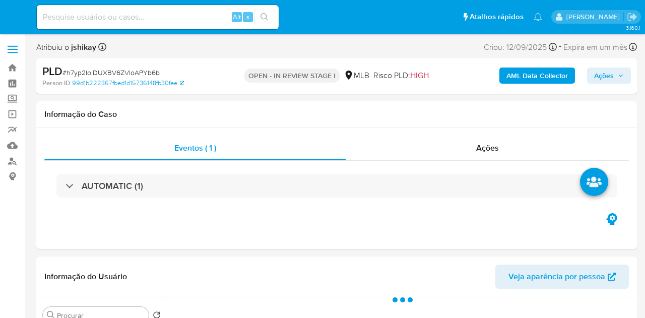
select select "10"
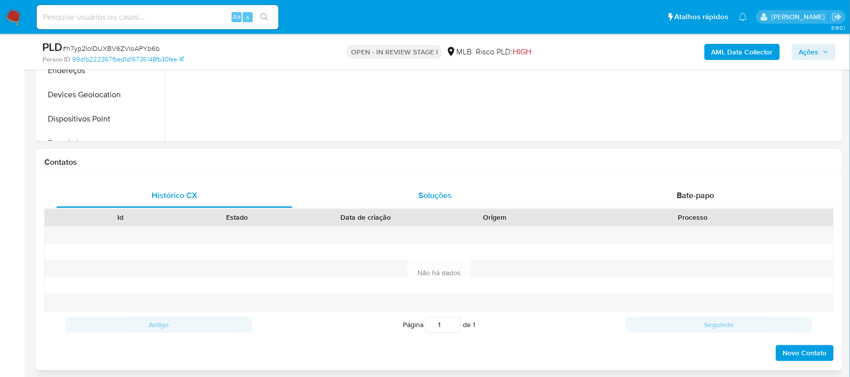
scroll to position [82, 0]
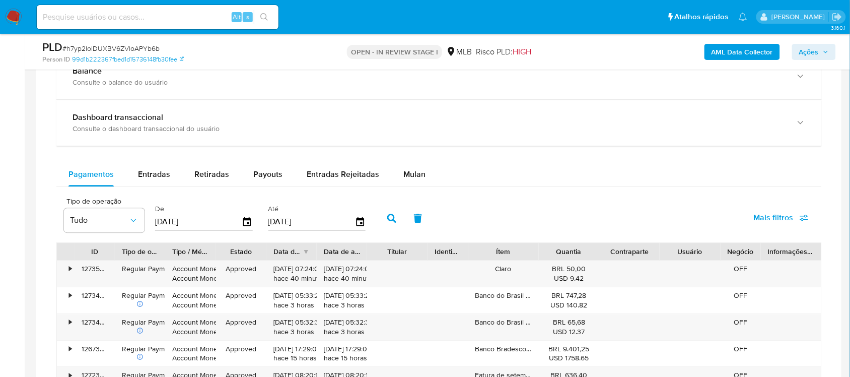
click at [403, 162] on div "Balance Consulte o balance do usuário Dashboard transaccional Consulte o dashbo…" at bounding box center [439, 303] width 766 height 500
click at [403, 169] on span "Mulan" at bounding box center [414, 174] width 22 height 12
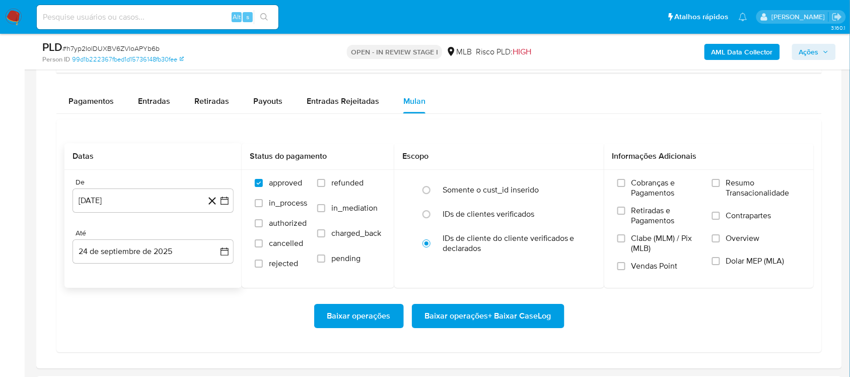
scroll to position [944, 0]
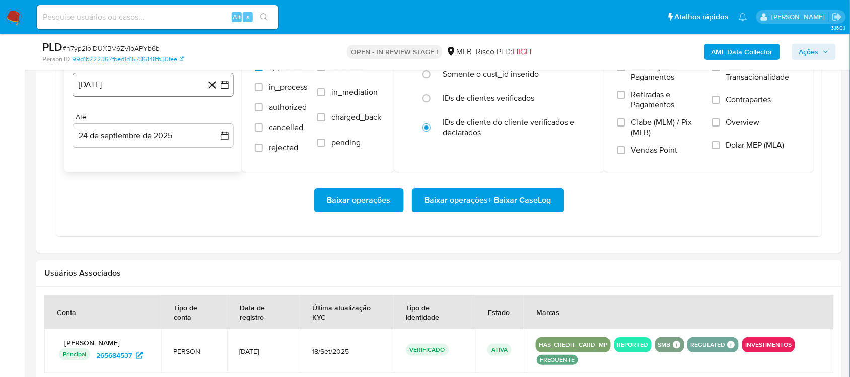
click at [229, 85] on icon "button" at bounding box center [225, 85] width 10 height 10
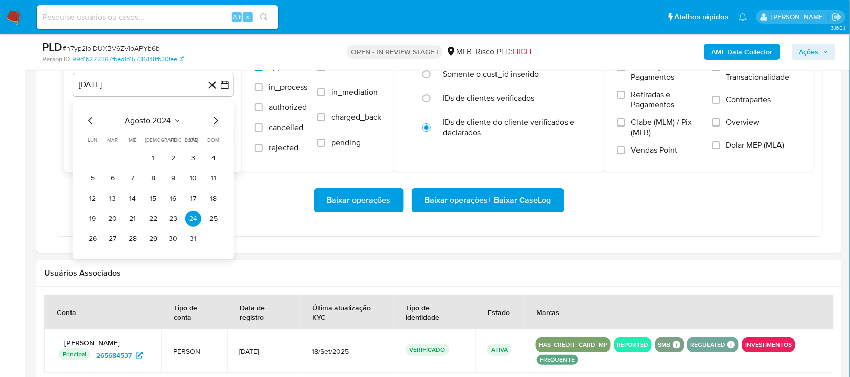
click at [132, 126] on span "agosto 2024" at bounding box center [148, 121] width 46 height 10
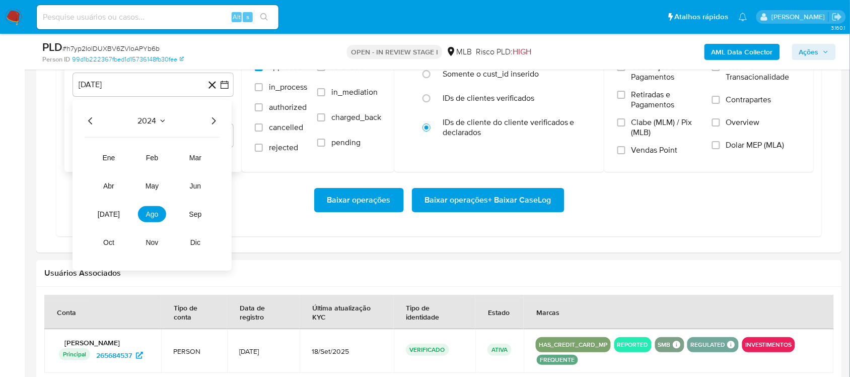
click at [210, 124] on icon "Año siguiente" at bounding box center [214, 121] width 12 height 12
click at [105, 216] on span "[DATE]" at bounding box center [109, 214] width 22 height 8
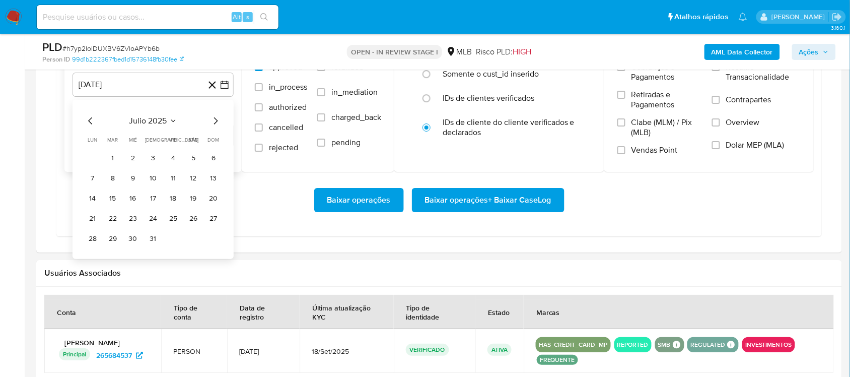
click at [218, 120] on icon "Mes siguiente" at bounding box center [216, 121] width 12 height 12
click at [176, 162] on button "1" at bounding box center [173, 158] width 16 height 16
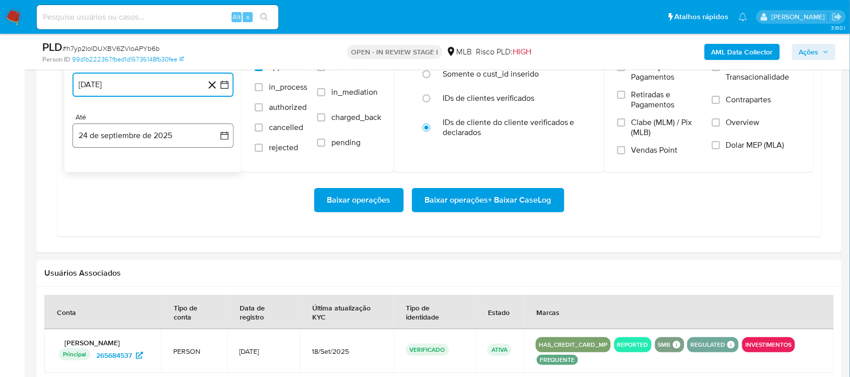
click at [217, 132] on button "24 de septiembre de 2025" at bounding box center [153, 135] width 161 height 24
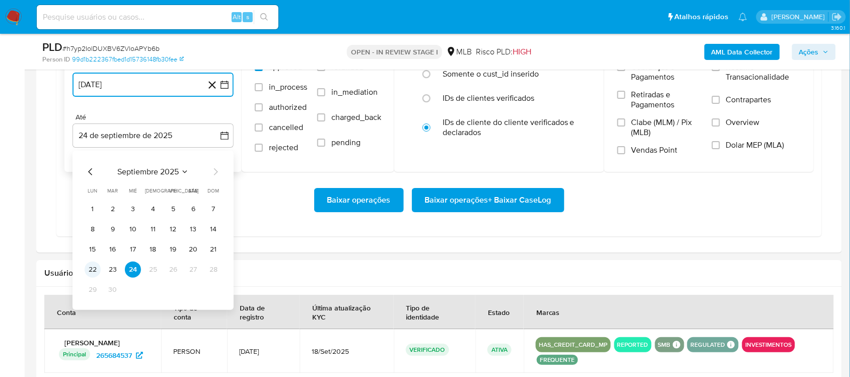
click at [89, 272] on button "22" at bounding box center [93, 269] width 16 height 16
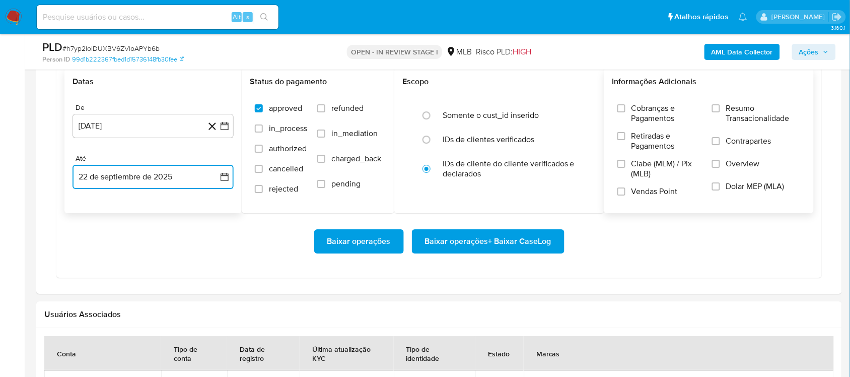
scroll to position [881, 0]
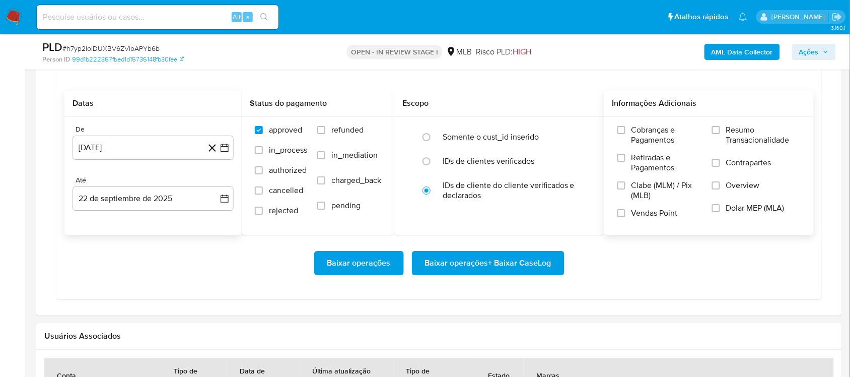
click at [644, 154] on label "Resumo Transacionalidade" at bounding box center [756, 141] width 89 height 33
click at [644, 134] on input "Resumo Transacionalidade" at bounding box center [716, 130] width 8 height 8
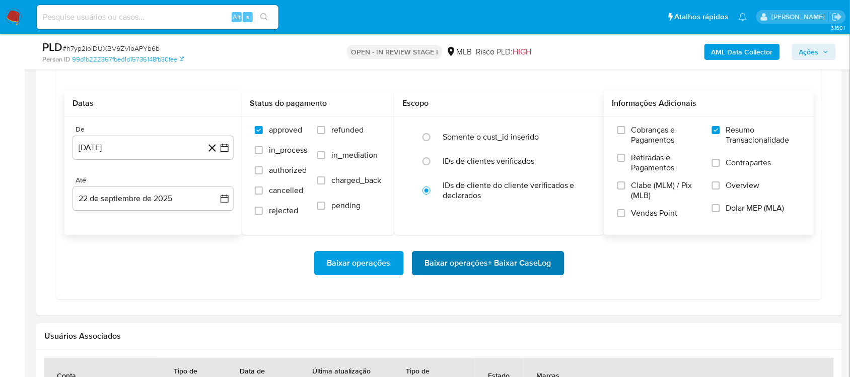
drag, startPoint x: 511, startPoint y: 248, endPoint x: 509, endPoint y: 260, distance: 11.9
click at [510, 254] on div "Baixar operações Baixar operações + Baixar CaseLog" at bounding box center [439, 263] width 750 height 56
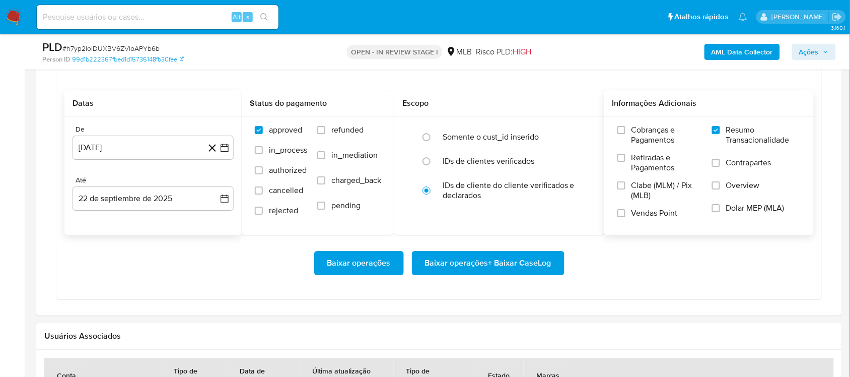
click at [509, 260] on span "Baixar operações + Baixar CaseLog" at bounding box center [488, 263] width 126 height 22
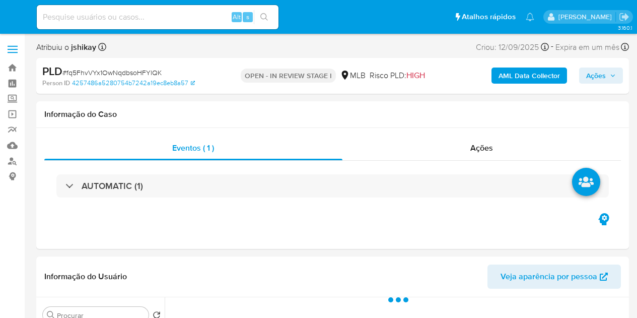
select select "10"
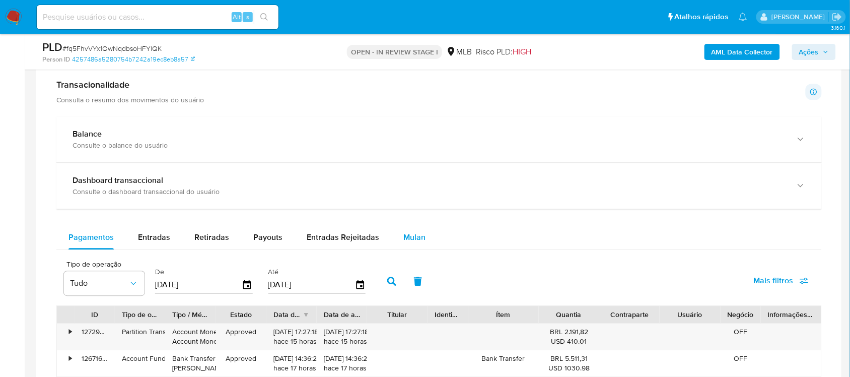
click at [412, 232] on span "Mulan" at bounding box center [414, 237] width 22 height 12
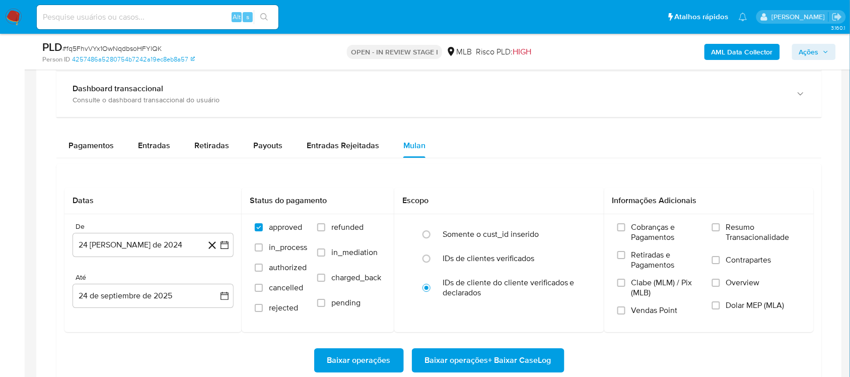
scroll to position [944, 0]
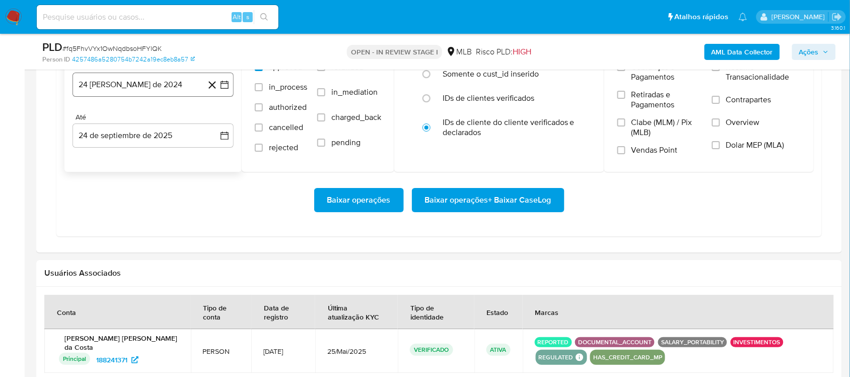
click at [223, 87] on icon "button" at bounding box center [225, 85] width 10 height 10
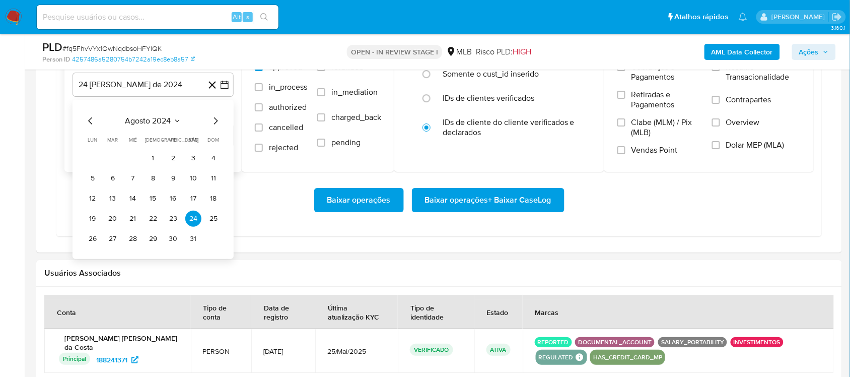
click at [152, 121] on span "agosto 2024" at bounding box center [148, 121] width 46 height 10
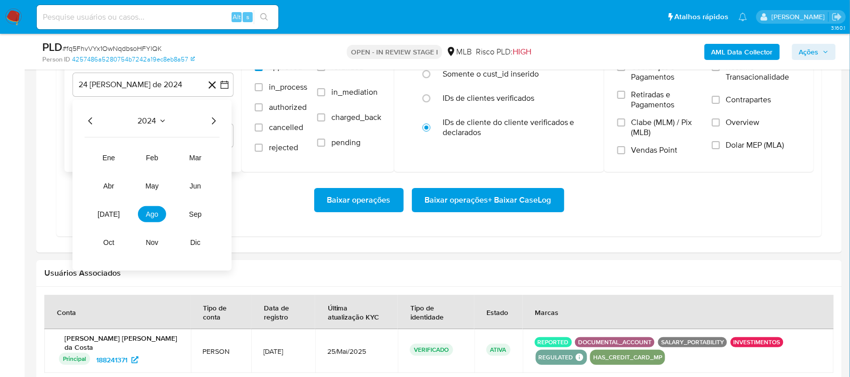
click at [210, 121] on icon "Año siguiente" at bounding box center [214, 121] width 12 height 12
click at [157, 219] on button "ago" at bounding box center [152, 214] width 28 height 16
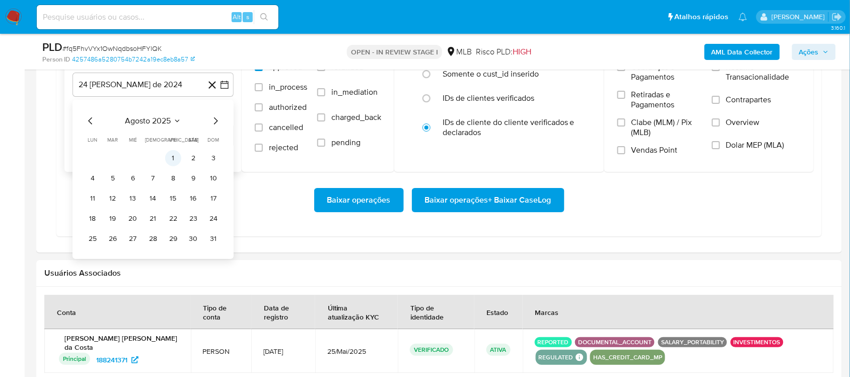
click at [172, 158] on button "1" at bounding box center [173, 158] width 16 height 16
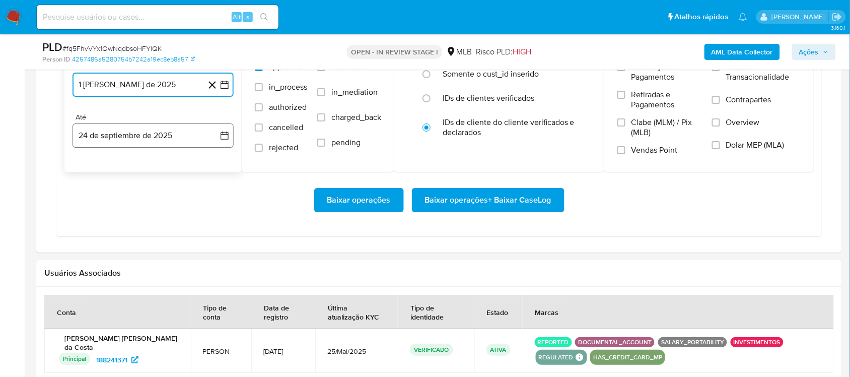
click at [227, 132] on icon "button" at bounding box center [225, 135] width 10 height 10
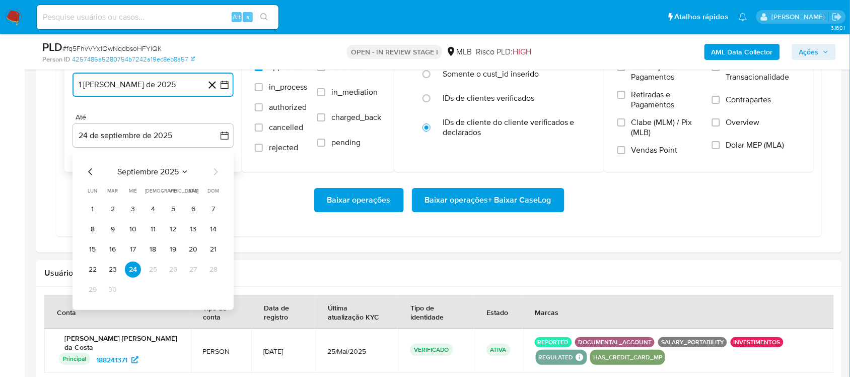
click at [87, 278] on td "22" at bounding box center [93, 269] width 16 height 16
click at [94, 269] on button "22" at bounding box center [93, 269] width 16 height 16
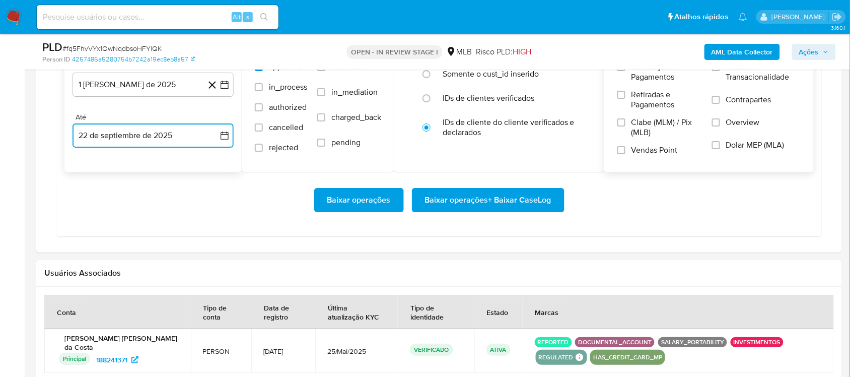
scroll to position [881, 0]
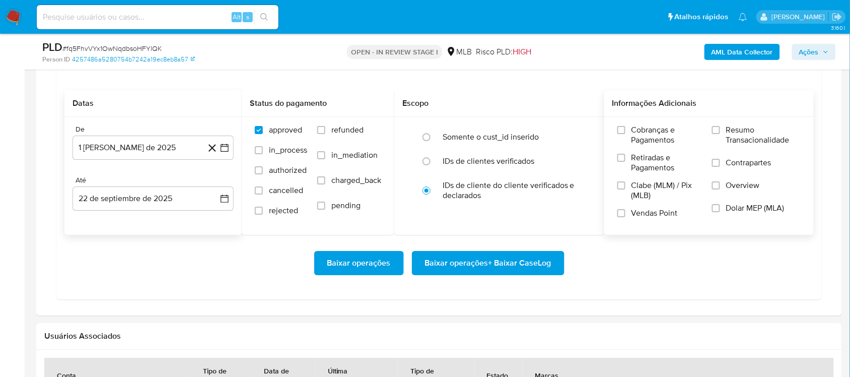
click at [637, 122] on div "Cobranças e Pagamentos Retiradas e Pagamentos Clabe (MLM) / Pix (MLB) Vendas Po…" at bounding box center [709, 175] width 210 height 117
click at [637, 131] on span "Resumo Transacionalidade" at bounding box center [763, 135] width 75 height 20
click at [637, 131] on input "Resumo Transacionalidade" at bounding box center [716, 130] width 8 height 8
click at [465, 268] on span "Baixar operações + Baixar CaseLog" at bounding box center [488, 263] width 126 height 22
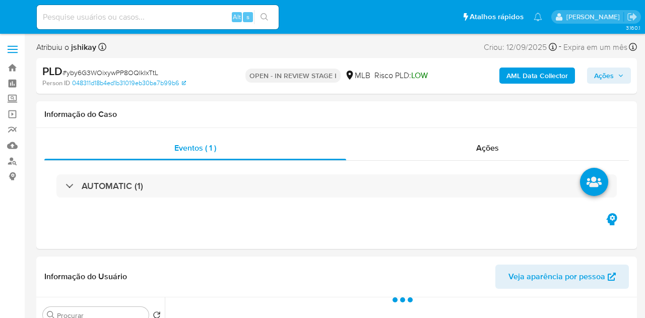
select select "10"
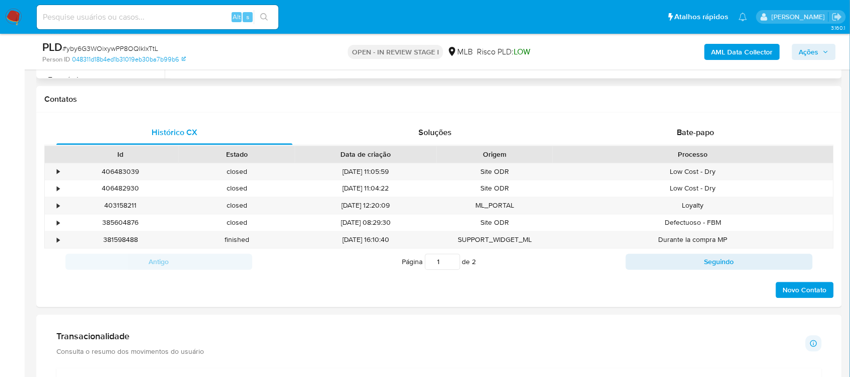
scroll to position [819, 0]
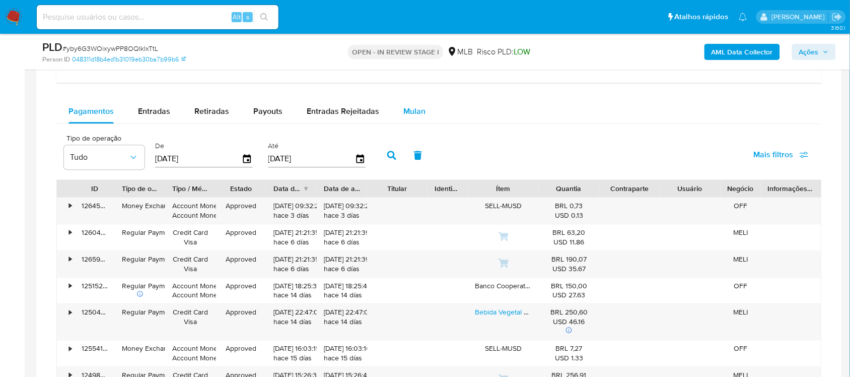
click at [415, 117] on span "Mulan" at bounding box center [414, 111] width 22 height 12
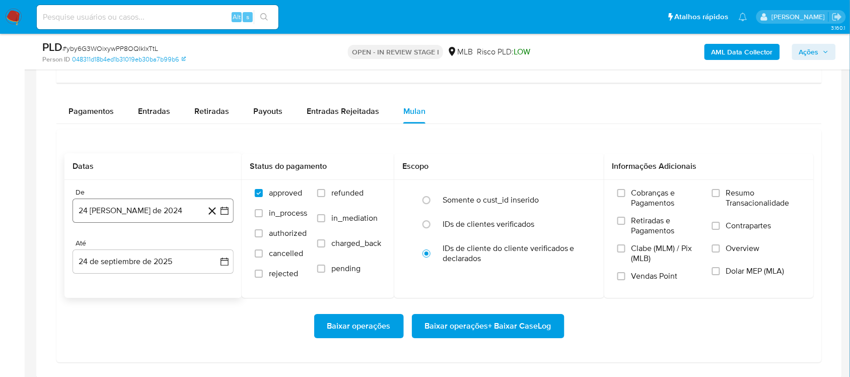
click at [223, 213] on icon "button" at bounding box center [225, 211] width 10 height 10
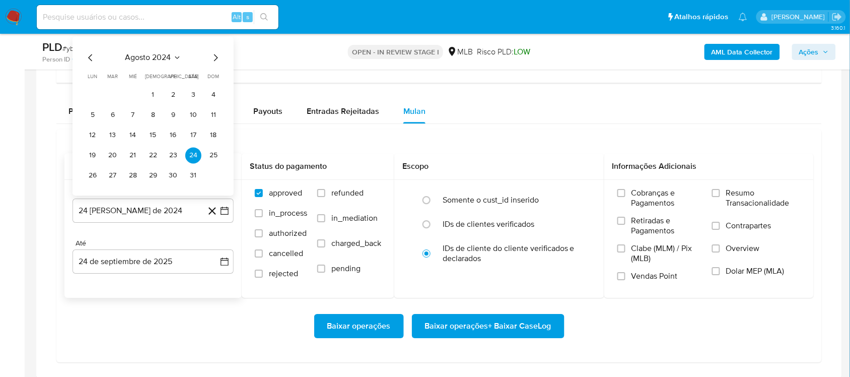
click at [151, 61] on span "agosto 2024" at bounding box center [148, 57] width 46 height 10
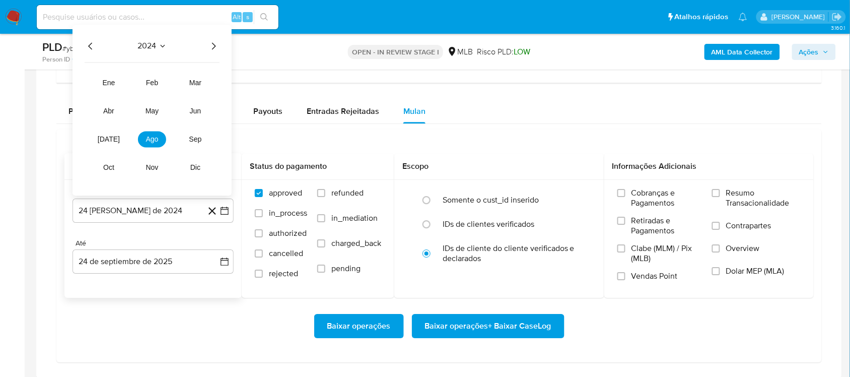
drag, startPoint x: 215, startPoint y: 43, endPoint x: 211, endPoint y: 54, distance: 11.8
click at [214, 43] on icon "Año siguiente" at bounding box center [214, 46] width 12 height 12
click at [145, 137] on button "ago" at bounding box center [152, 139] width 28 height 16
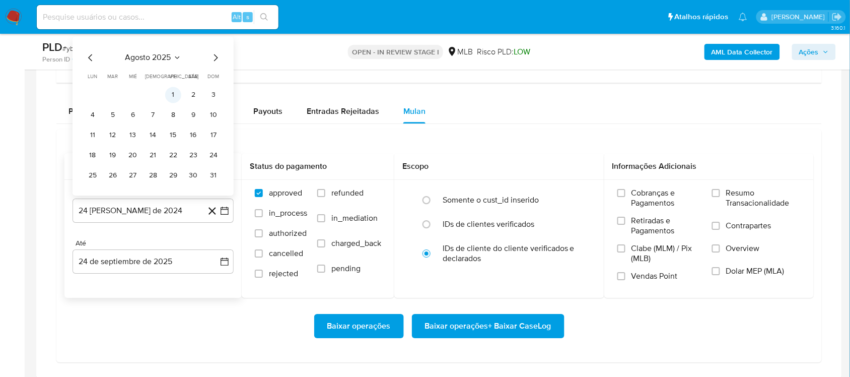
click at [175, 96] on button "1" at bounding box center [173, 95] width 16 height 16
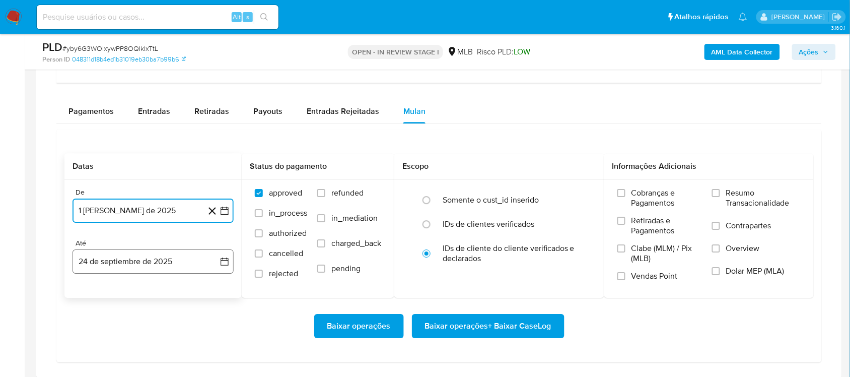
click at [225, 265] on icon "button" at bounding box center [225, 261] width 10 height 10
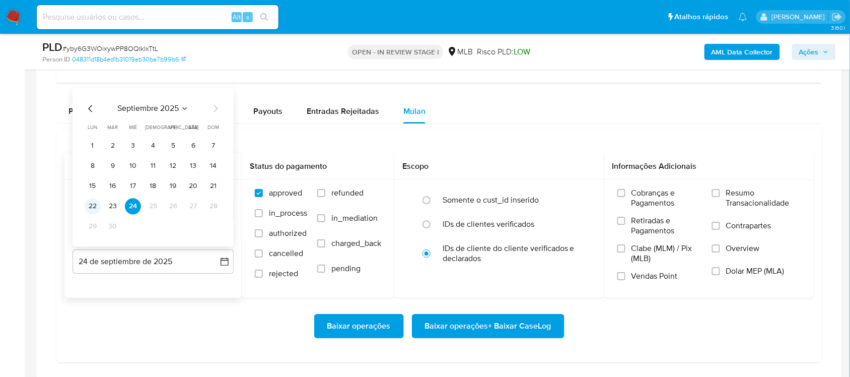
click at [94, 204] on button "22" at bounding box center [93, 206] width 16 height 16
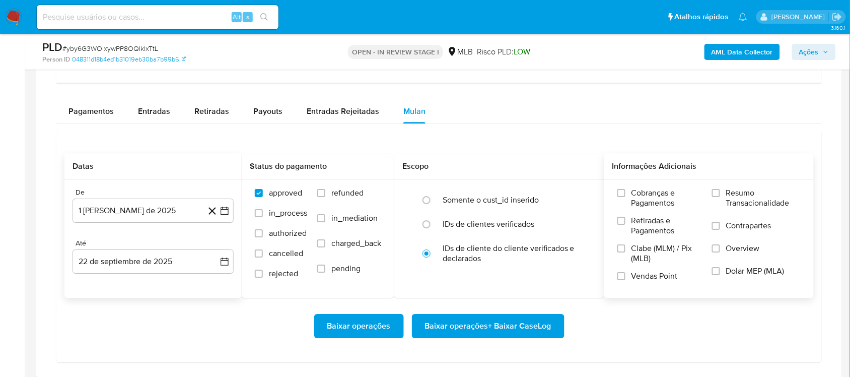
click at [644, 202] on span "Resumo Transacionalidade" at bounding box center [763, 198] width 75 height 20
click at [644, 197] on input "Resumo Transacionalidade" at bounding box center [716, 193] width 8 height 8
click at [461, 317] on span "Baixar operações + Baixar CaseLog" at bounding box center [488, 326] width 126 height 22
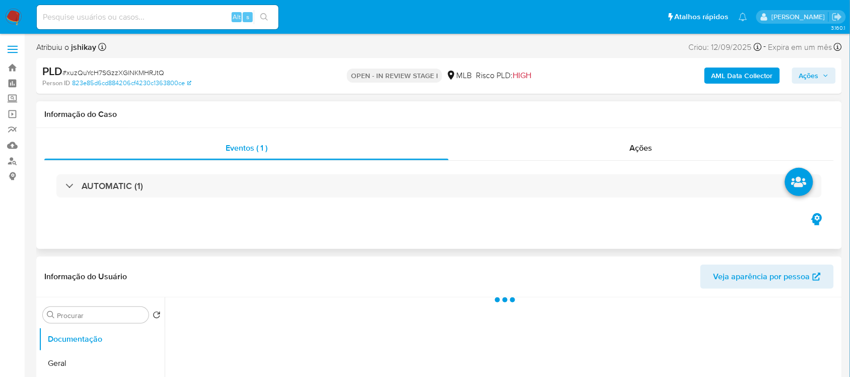
select select "10"
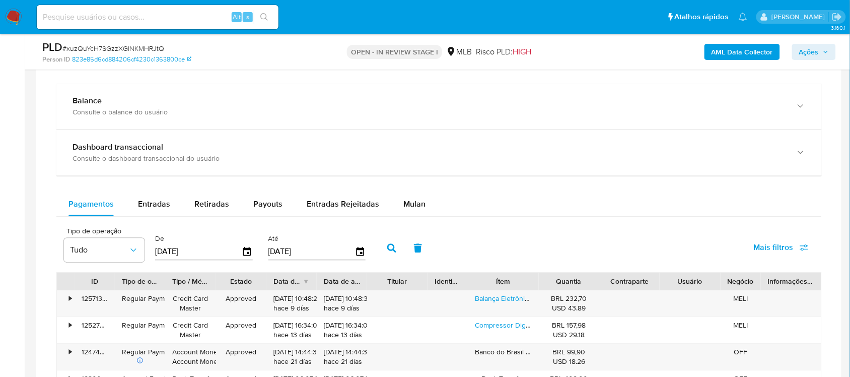
scroll to position [756, 0]
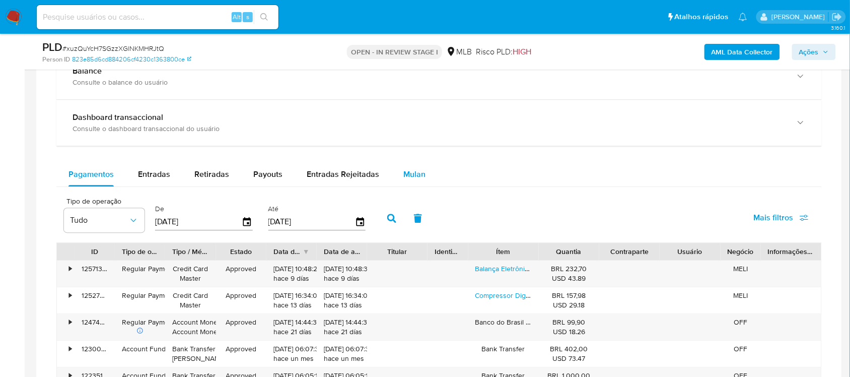
click at [404, 173] on span "Mulan" at bounding box center [414, 174] width 22 height 12
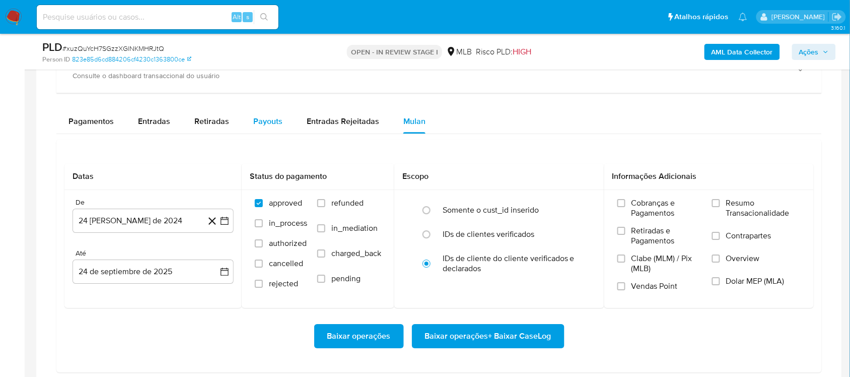
scroll to position [881, 0]
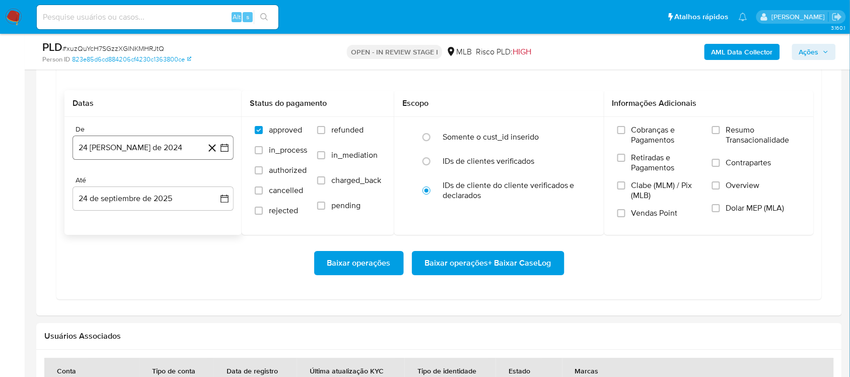
click at [223, 143] on button "24 [PERSON_NAME] de 2024" at bounding box center [153, 147] width 161 height 24
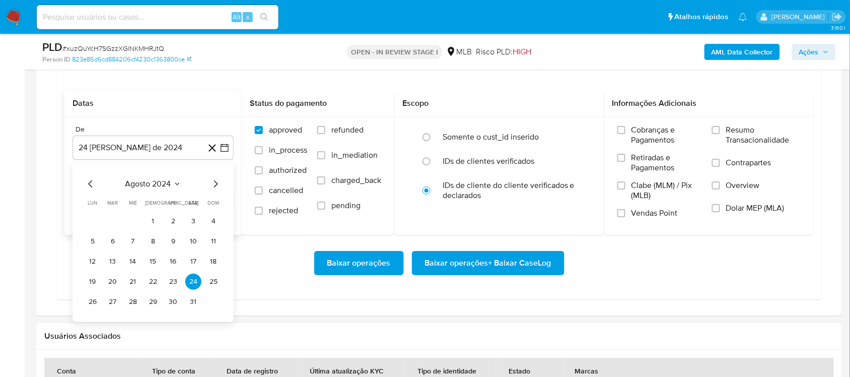
click at [157, 180] on span "agosto 2024" at bounding box center [148, 184] width 46 height 10
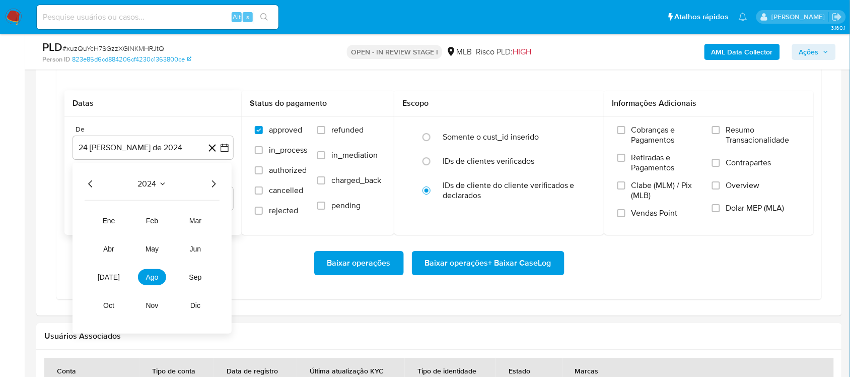
click at [217, 185] on icon "Año siguiente" at bounding box center [214, 184] width 12 height 12
click at [152, 275] on span "ago" at bounding box center [152, 277] width 13 height 8
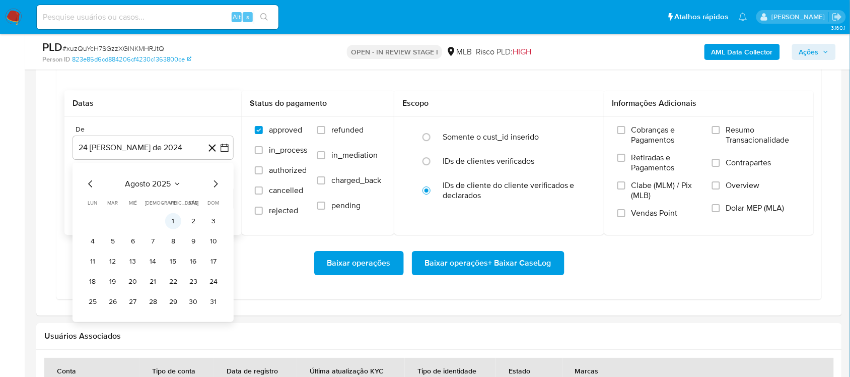
click at [170, 225] on button "1" at bounding box center [173, 221] width 16 height 16
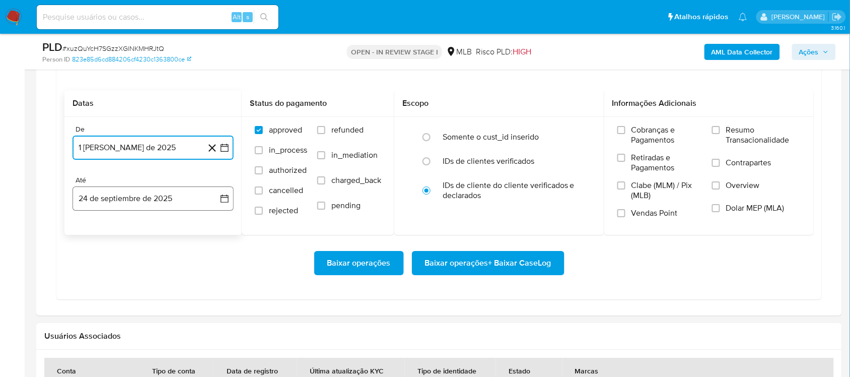
click at [217, 202] on button "24 de septiembre de 2025" at bounding box center [153, 198] width 161 height 24
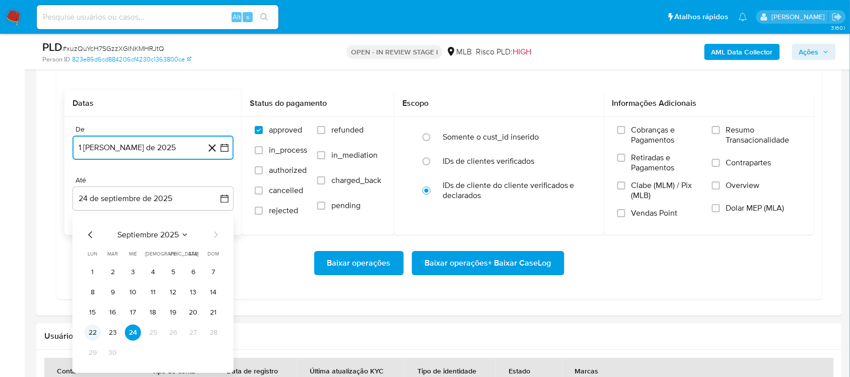
click at [96, 335] on button "22" at bounding box center [93, 332] width 16 height 16
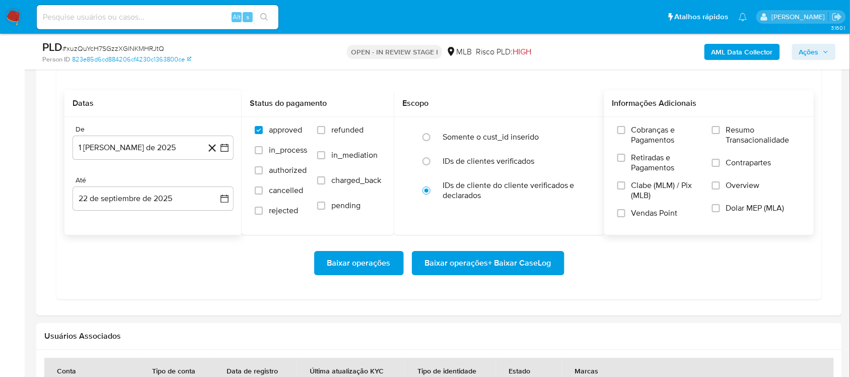
click at [748, 139] on span "Resumo Transacionalidade" at bounding box center [763, 135] width 75 height 20
click at [720, 134] on input "Resumo Transacionalidade" at bounding box center [716, 130] width 8 height 8
click at [510, 270] on span "Baixar operações + Baixar CaseLog" at bounding box center [488, 263] width 126 height 22
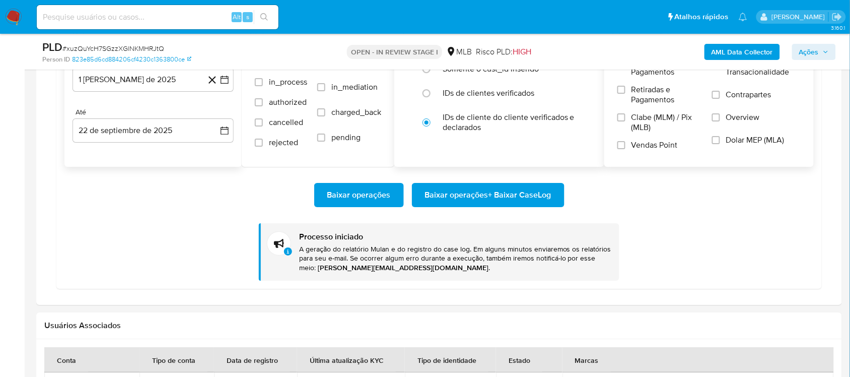
scroll to position [944, 0]
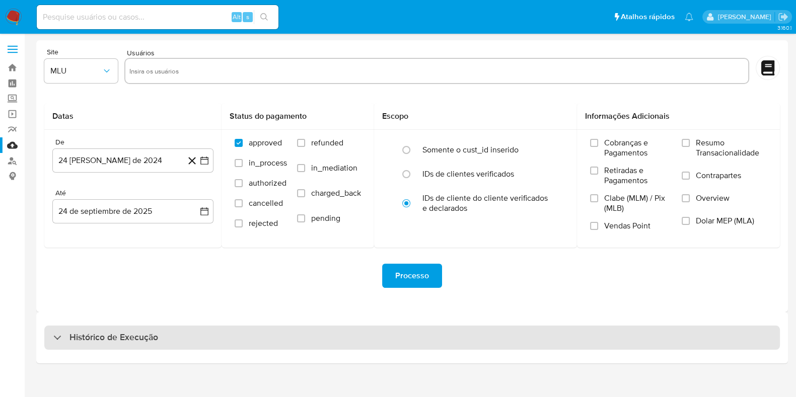
click at [126, 349] on div "Histórico de Execução" at bounding box center [412, 338] width 736 height 24
select select "10"
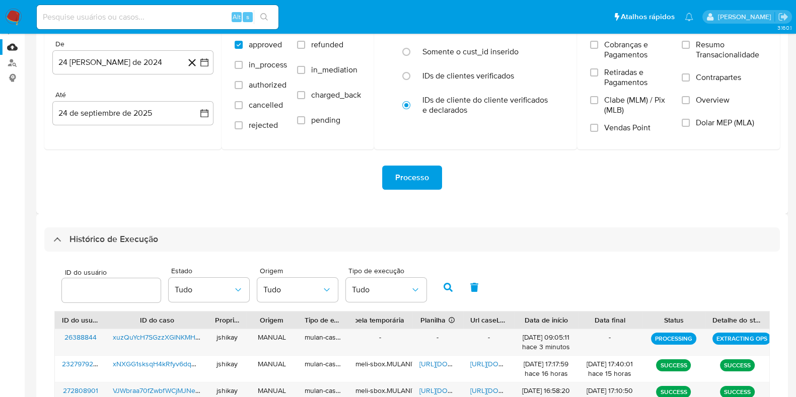
scroll to position [189, 0]
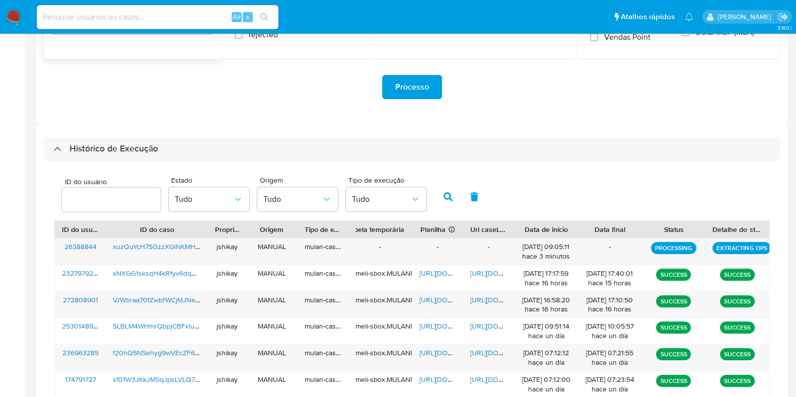
click at [107, 147] on h3 "Histórico de Execução" at bounding box center [114, 149] width 89 height 12
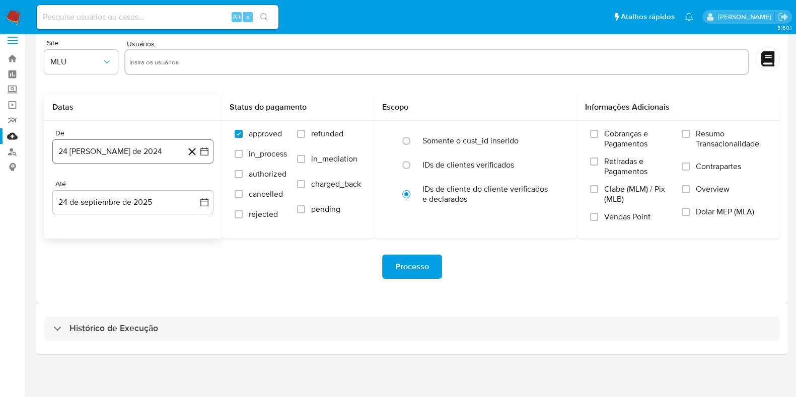
scroll to position [9, 0]
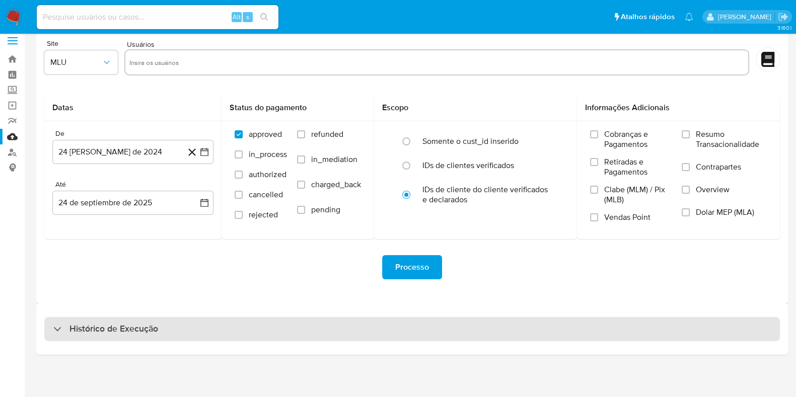
click at [96, 331] on h3 "Histórico de Execução" at bounding box center [114, 329] width 89 height 12
select select "10"
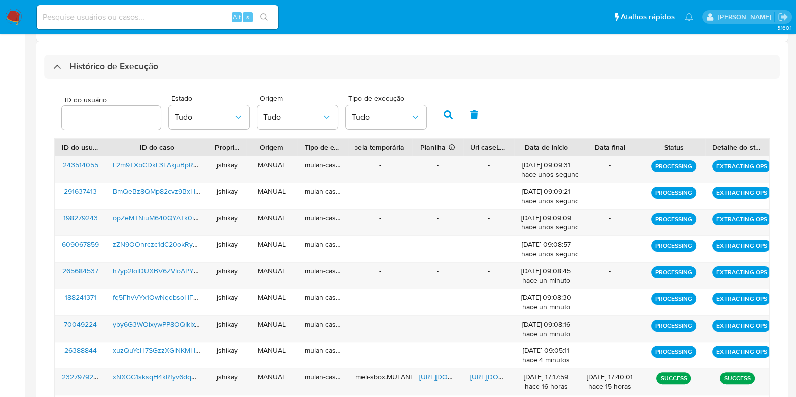
scroll to position [325, 0]
